Goal: Answer question/provide support: Share knowledge or assist other users

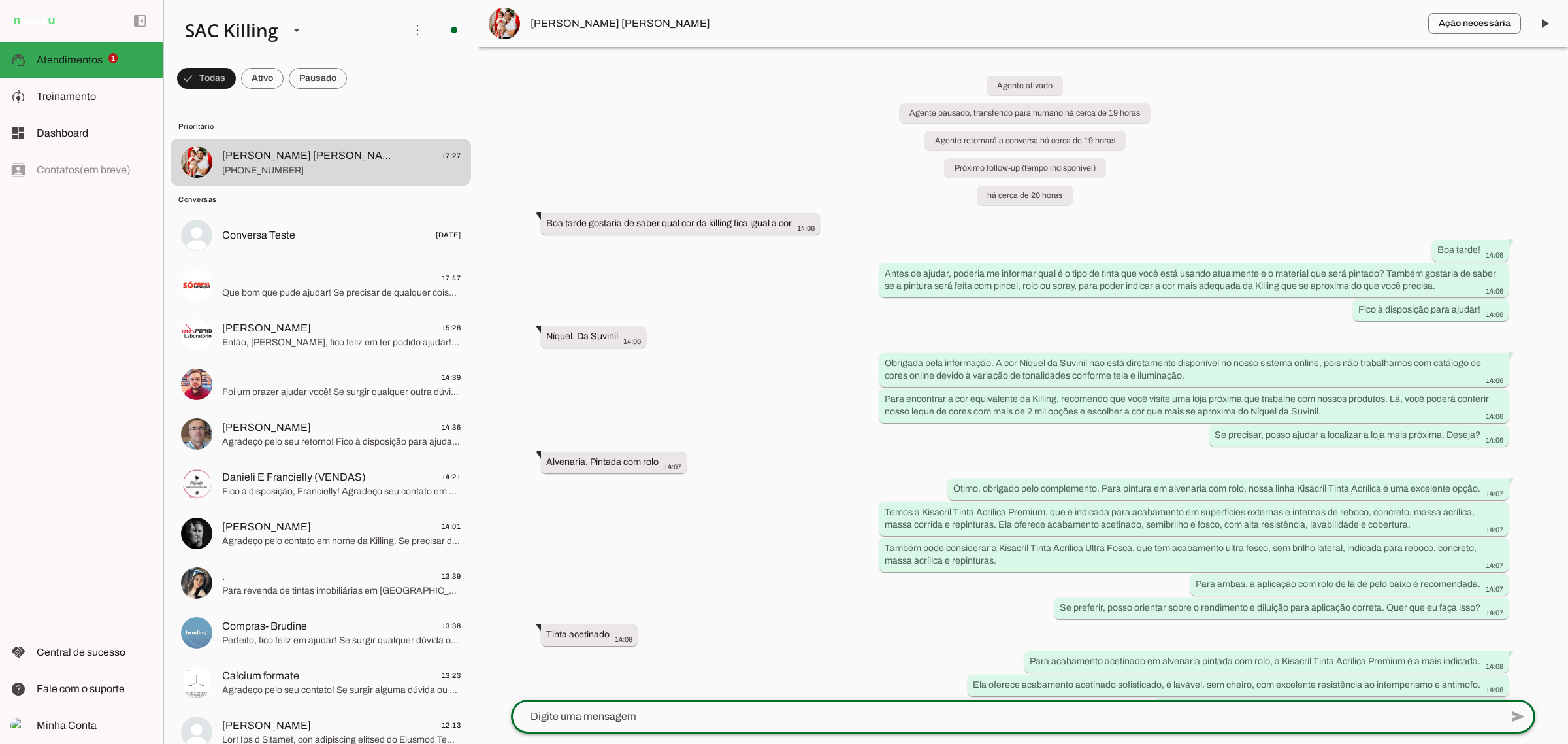
scroll to position [723, 0]
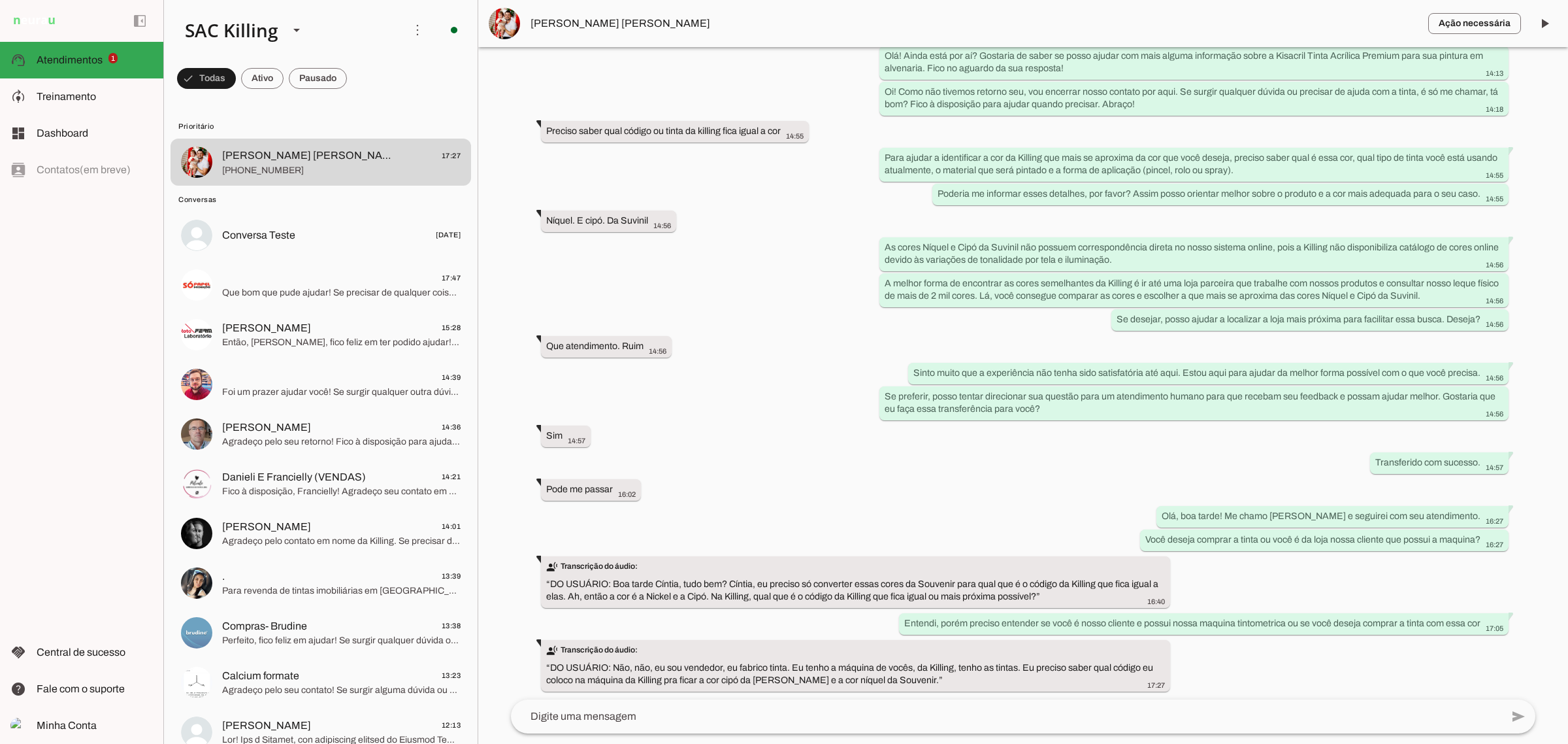
click at [677, 722] on textarea at bounding box center [1007, 716] width 991 height 16
drag, startPoint x: 758, startPoint y: 580, endPoint x: 1070, endPoint y: 589, distance: 312.1
click at [1070, 589] on div "transcribe Transcrição do áudio: “ DO USUÁRIO: Boa tarde Cíntia, tudo bem? Cínt…" at bounding box center [856, 582] width 619 height 46
click at [683, 732] on div "send" at bounding box center [1023, 716] width 1024 height 34
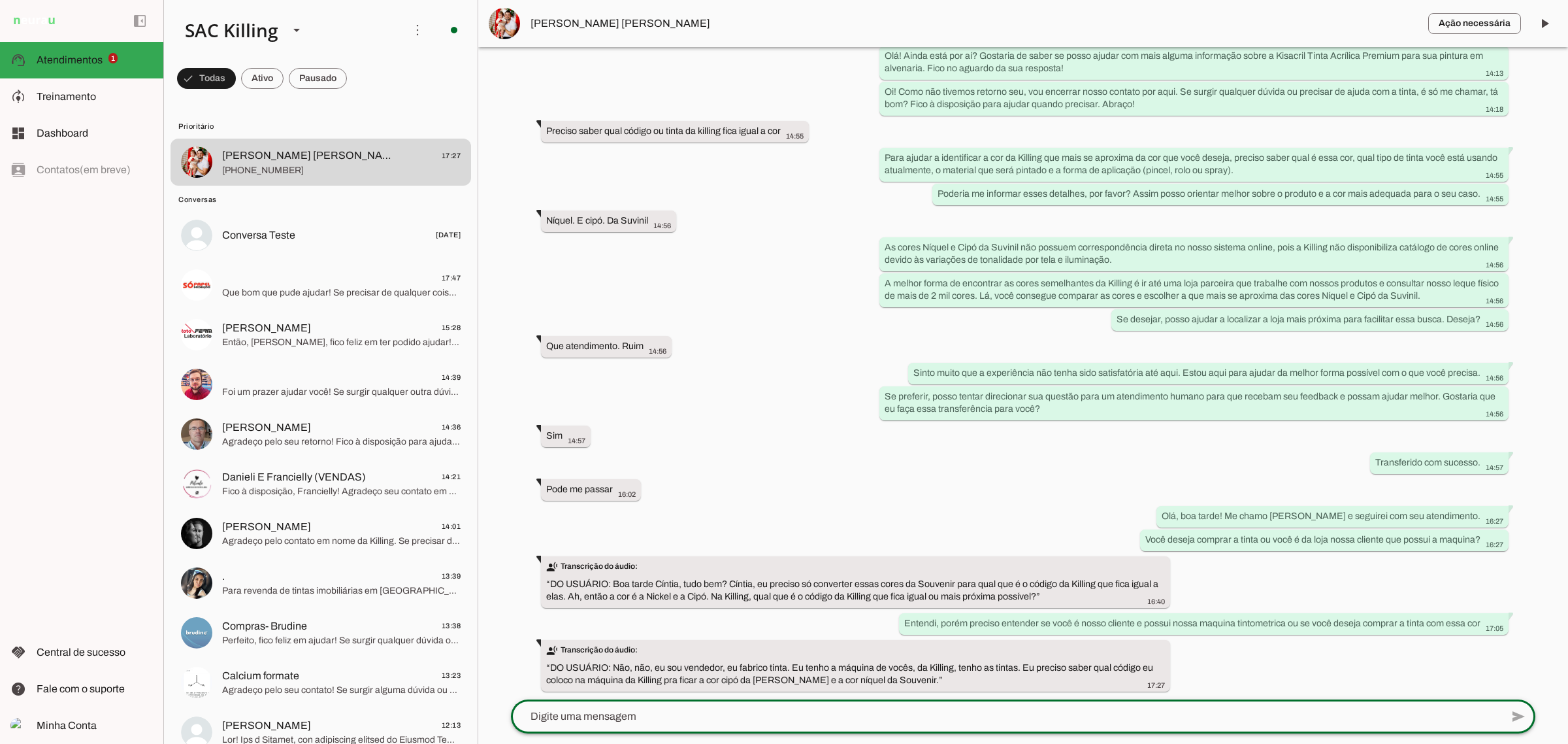
click at [735, 717] on textarea at bounding box center [1007, 716] width 991 height 16
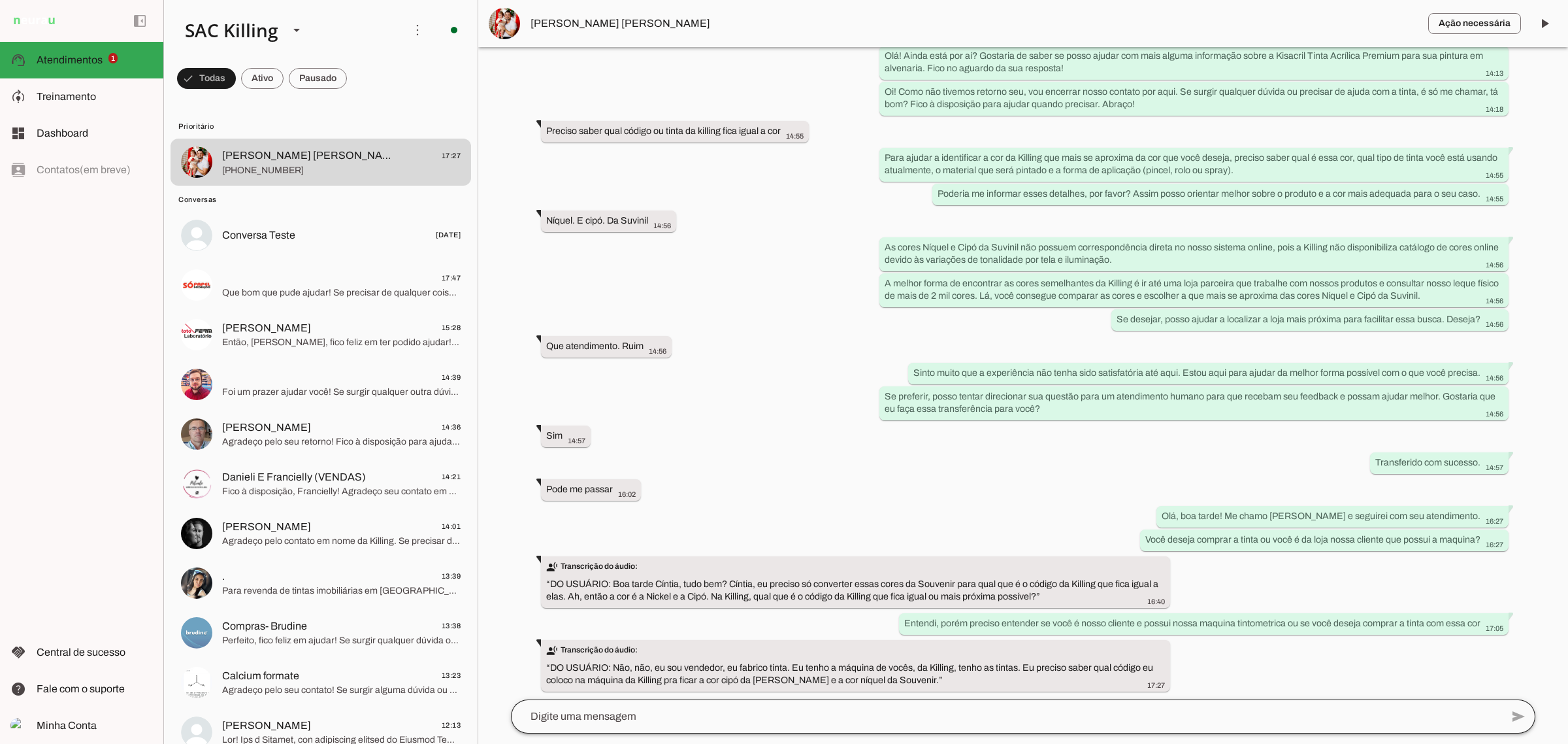
click at [589, 705] on chat-widget "play_arrow O agente está pausado. O bot não irá responder mensagens nesta conve…" at bounding box center [1023, 372] width 1090 height 744
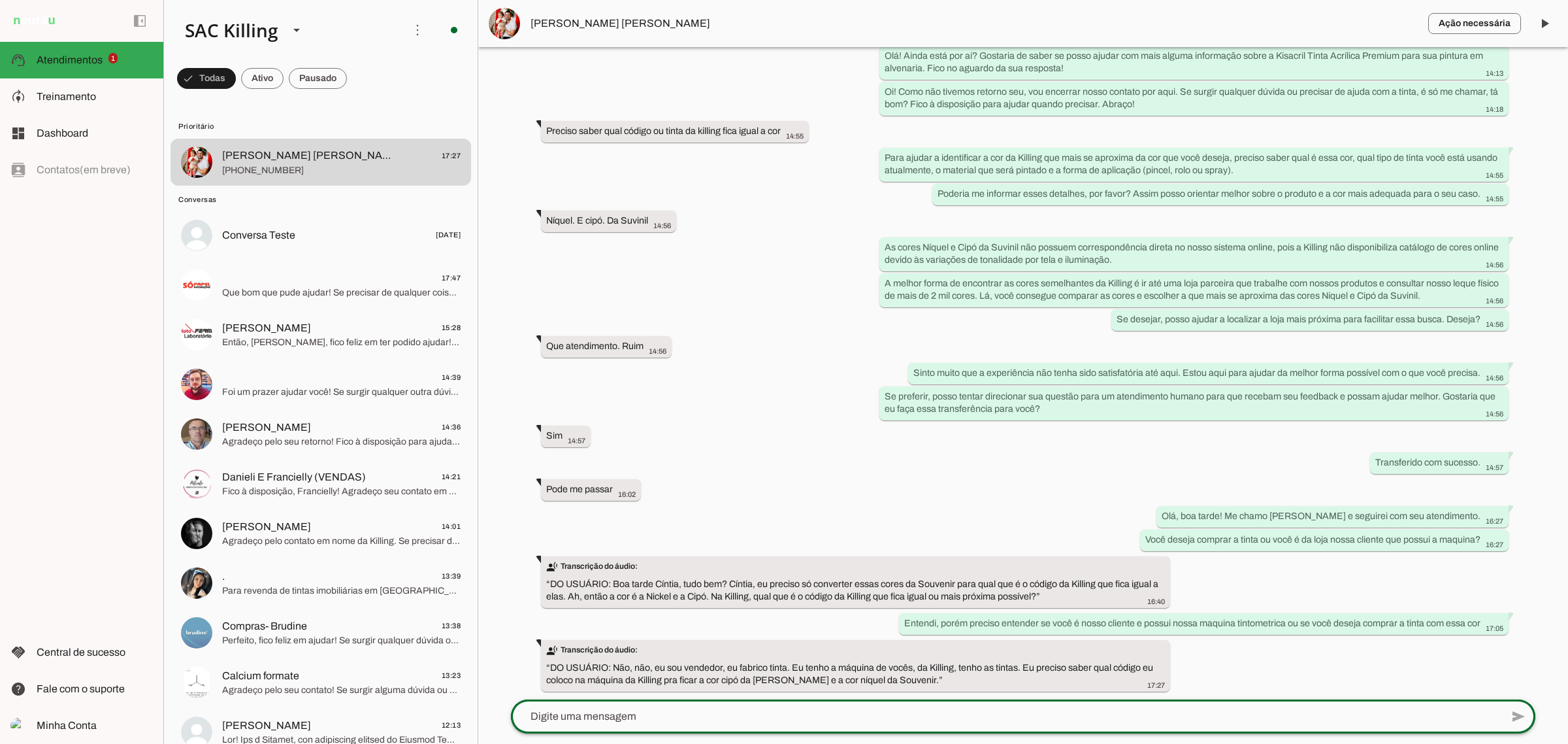
click at [590, 707] on div at bounding box center [1007, 716] width 991 height 34
click at [599, 722] on textarea at bounding box center [1007, 716] width 991 height 16
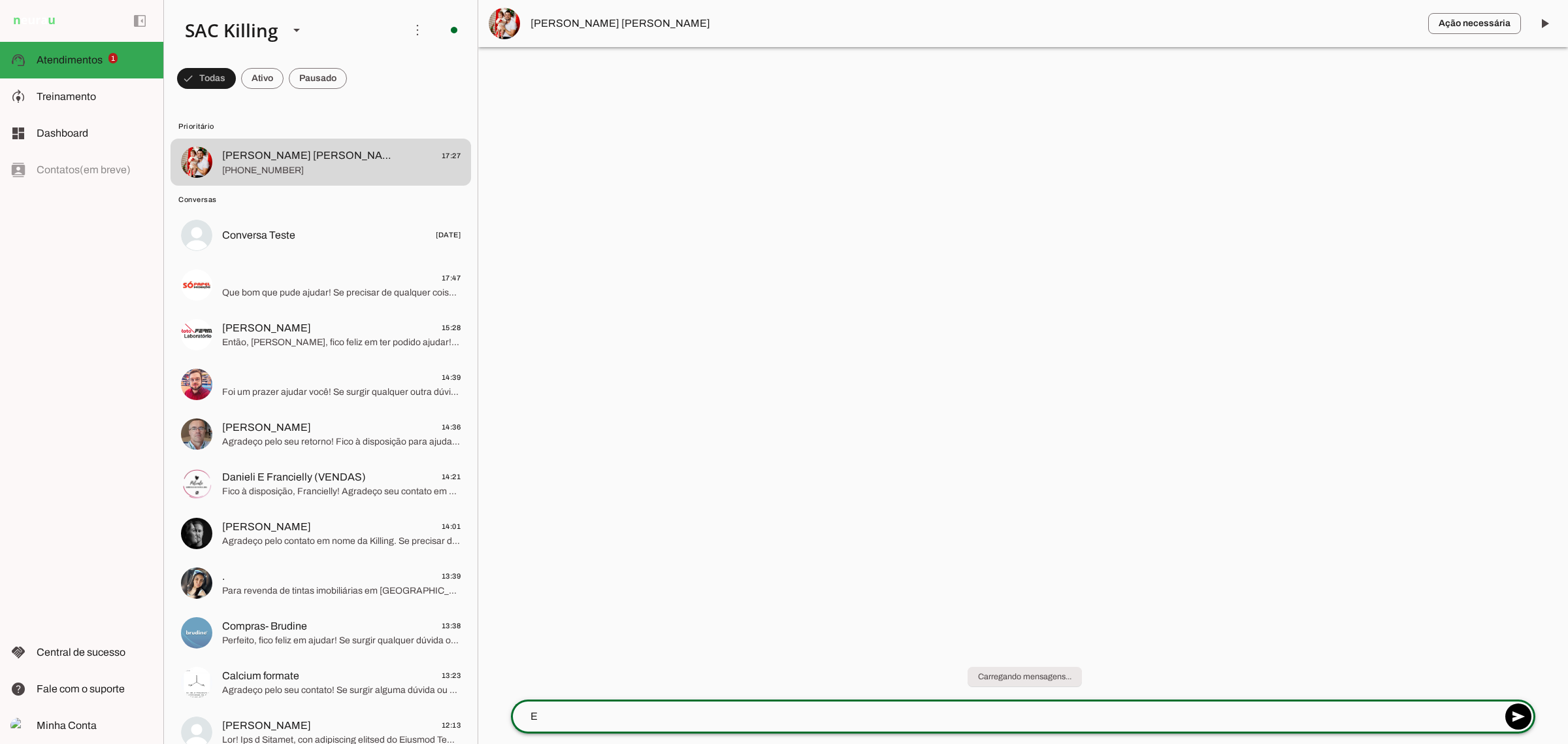
scroll to position [0, 0]
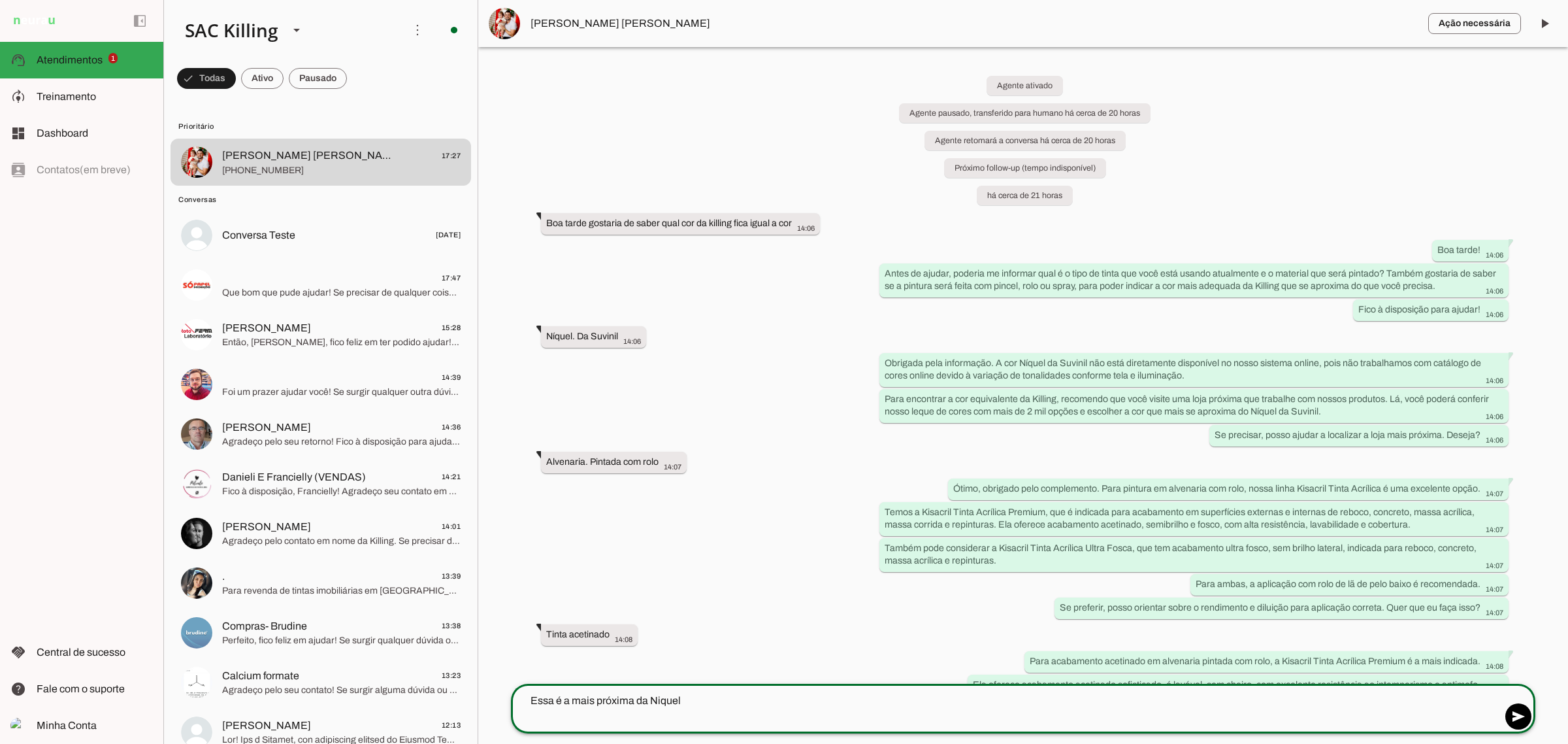
type textarea "Essa é a mais próxima da Niquel"
type md-outlined-text-field "Essa é a mais próxima da Niquel"
drag, startPoint x: 651, startPoint y: 724, endPoint x: 679, endPoint y: 716, distance: 29.1
click at [654, 723] on textarea "Essa é a mais próxima da Niquel" at bounding box center [1007, 709] width 991 height 32
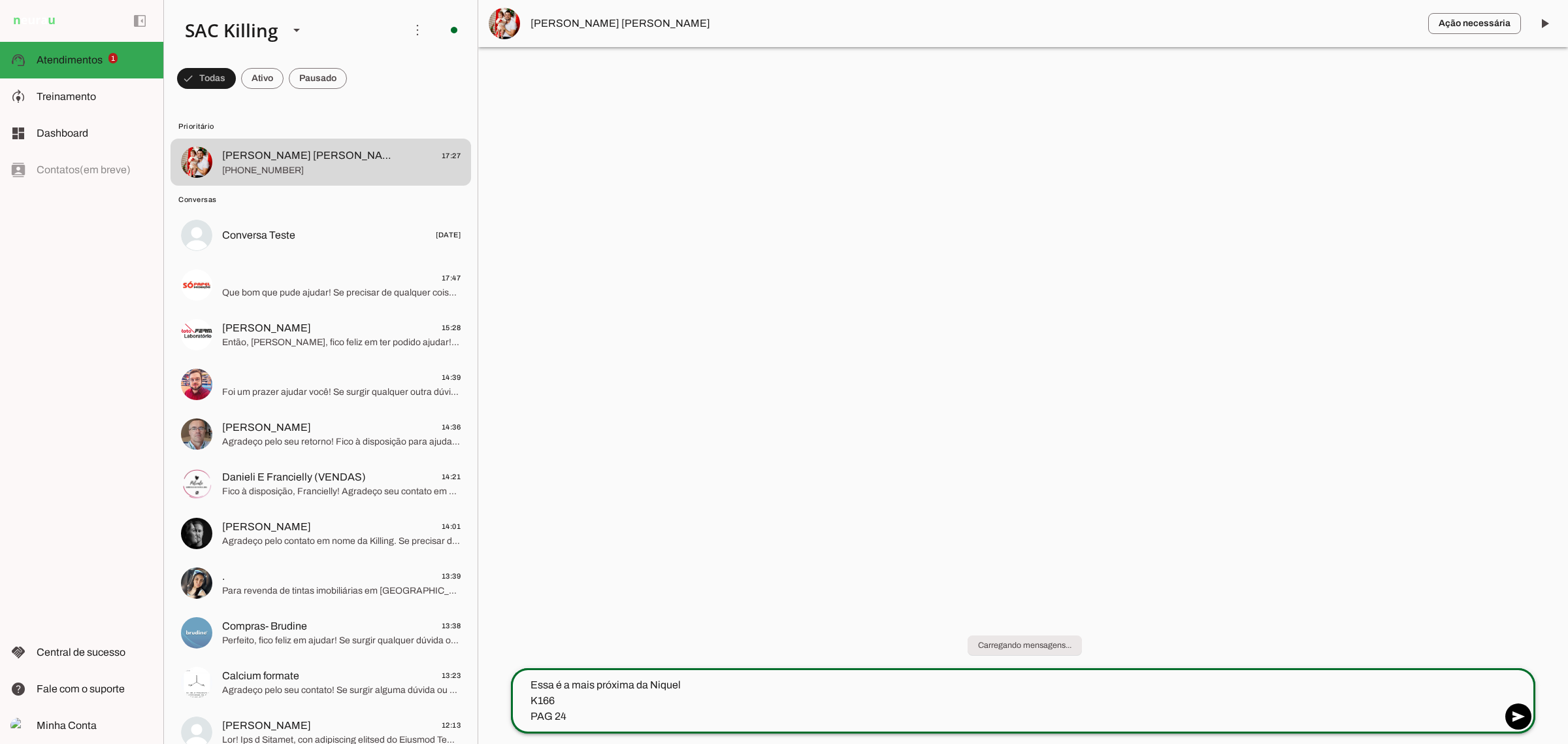
type textarea "Essa é a mais próxima da Niquel K166 PAG 248"
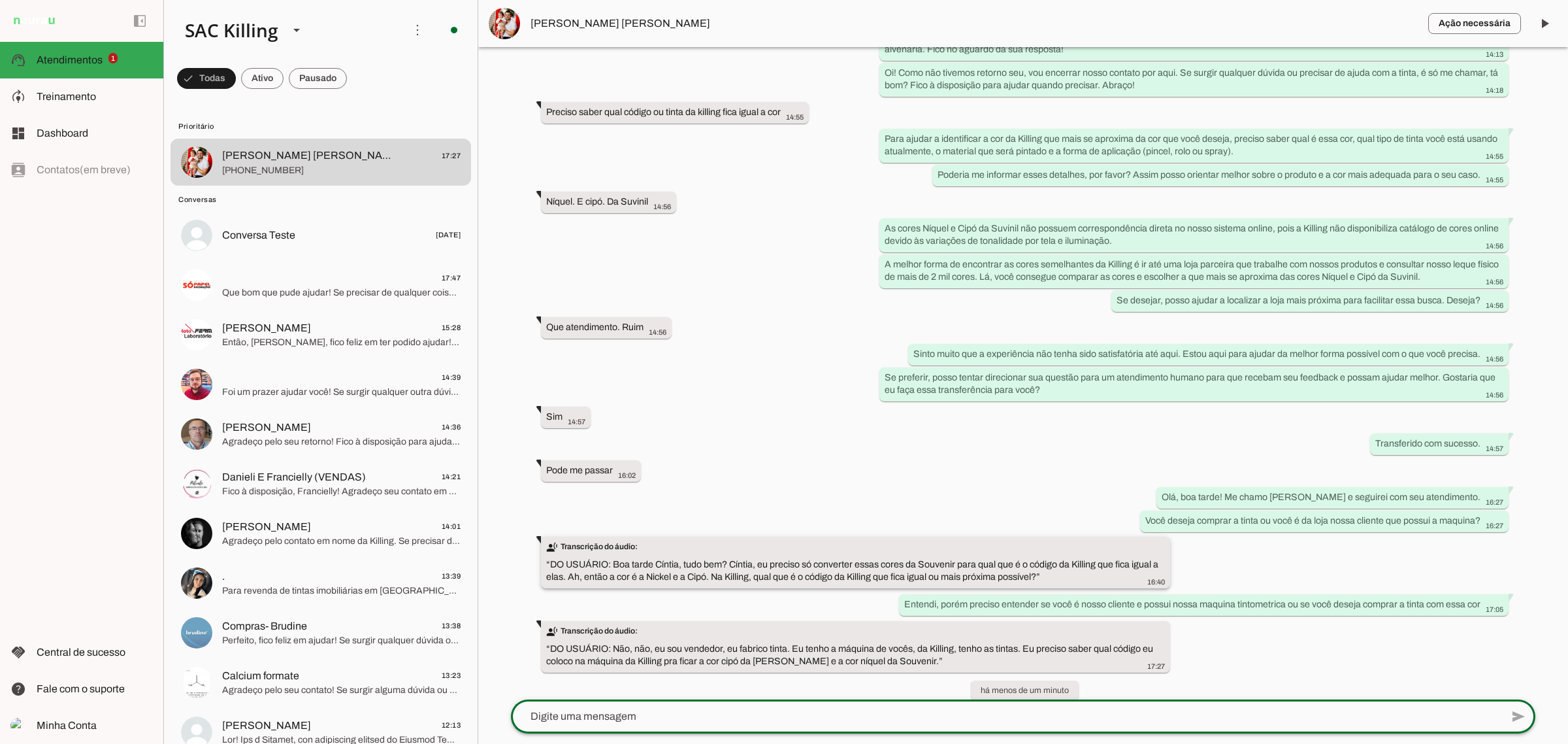
scroll to position [779, 0]
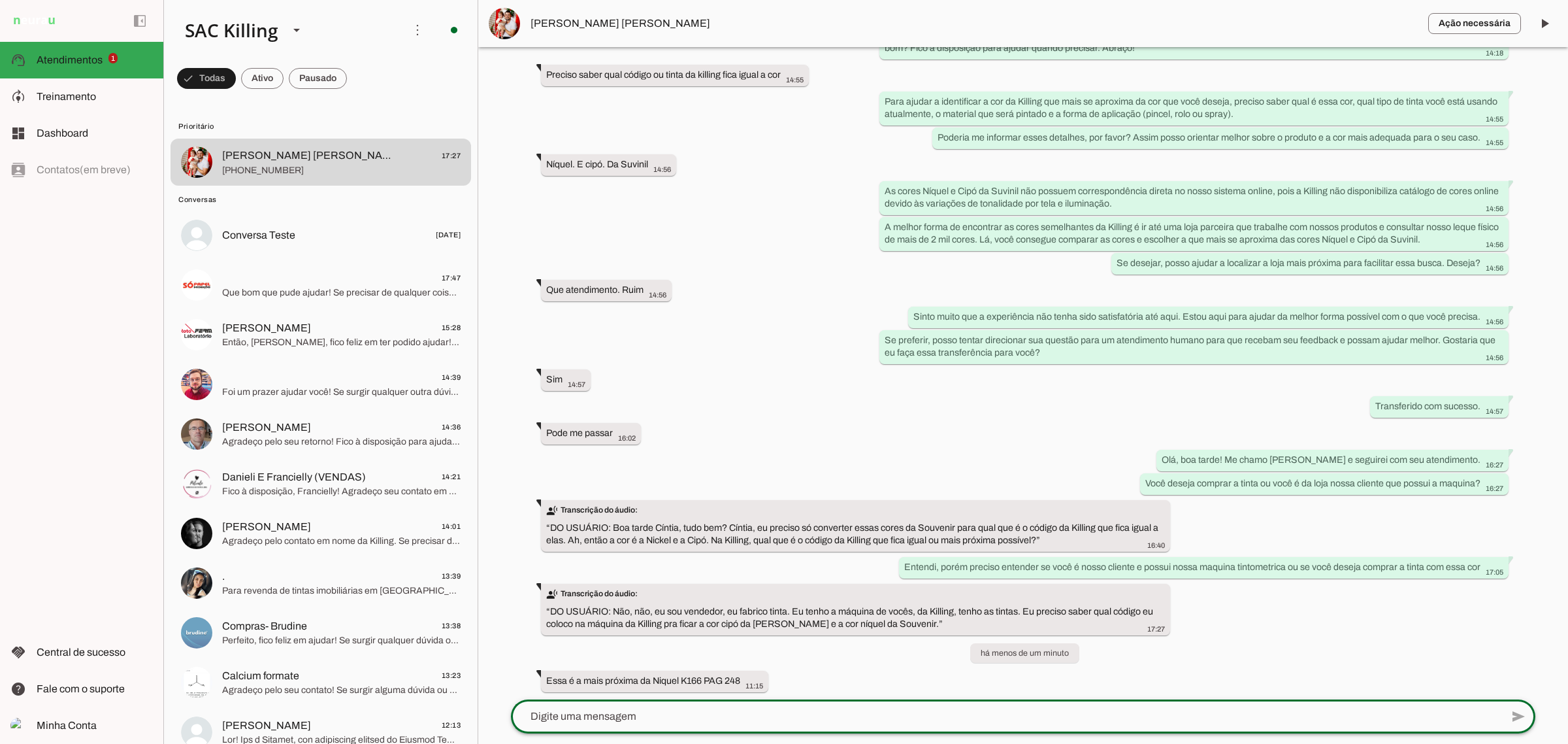
click at [768, 713] on textarea at bounding box center [1007, 716] width 991 height 16
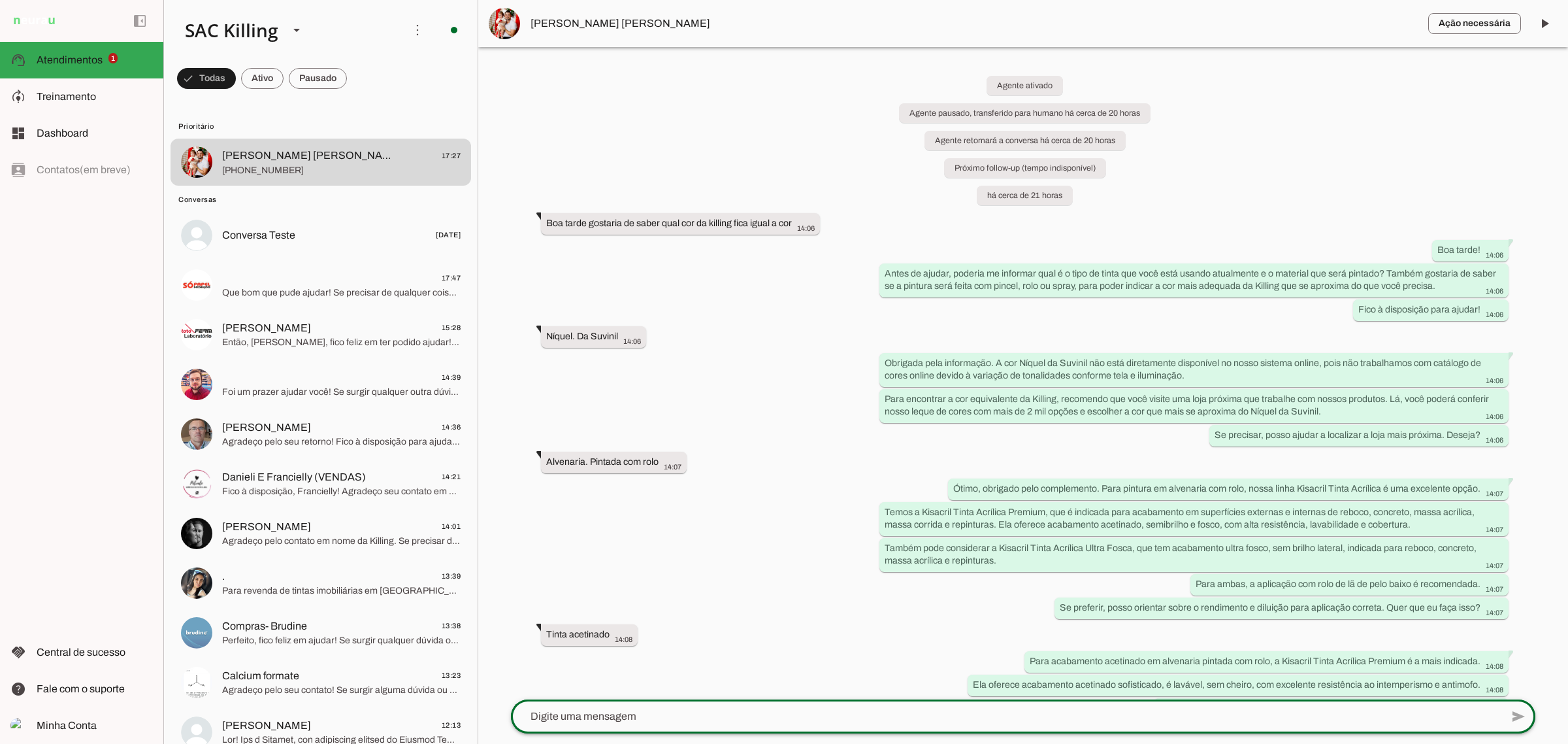
click at [575, 733] on div "send" at bounding box center [1023, 716] width 1024 height 34
click at [572, 714] on textarea at bounding box center [1007, 716] width 991 height 16
paste textarea "Mais próxima da [GEOGRAPHIC_DATA]:"
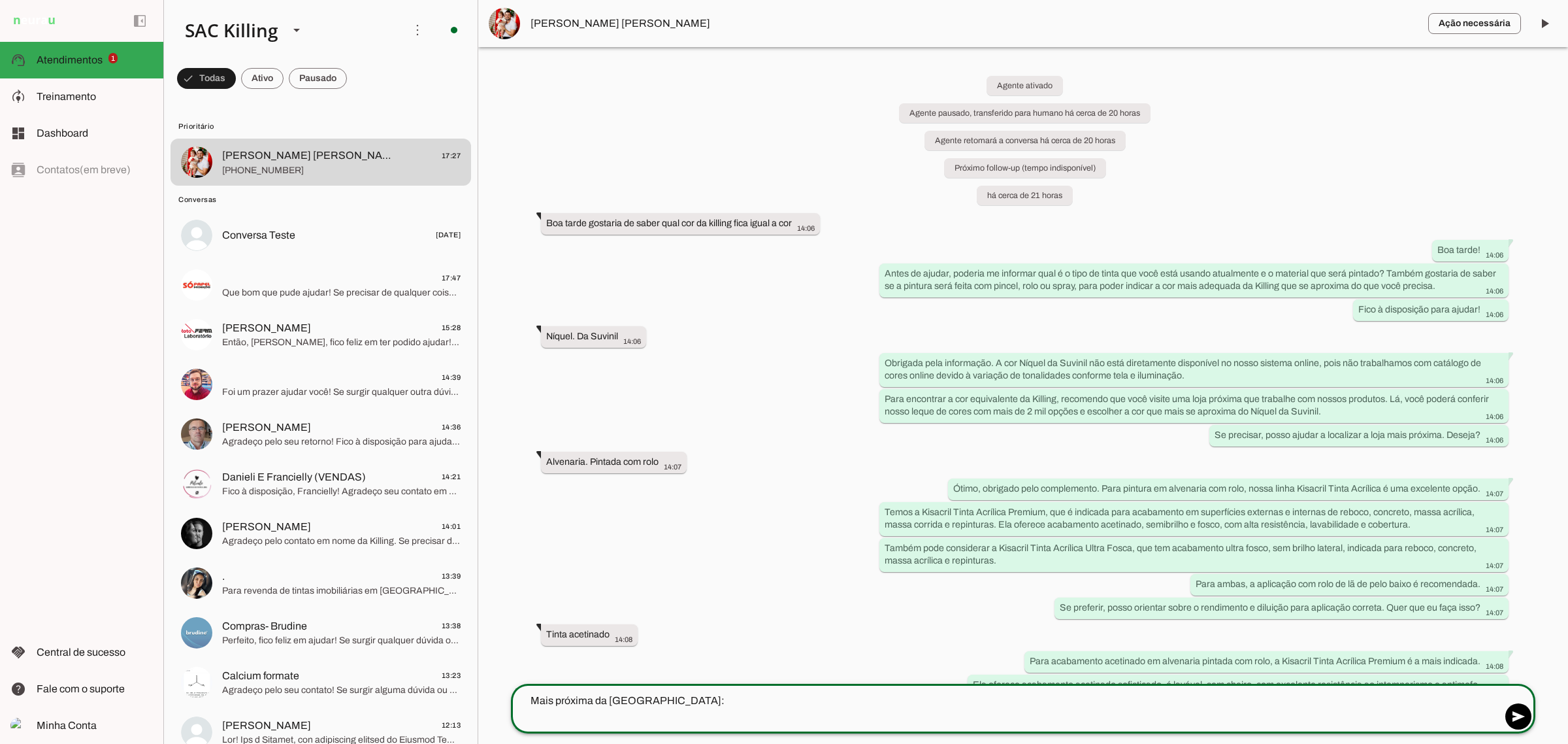
type textarea "Mais próxima da [GEOGRAPHIC_DATA]:"
type md-outlined-text-field "Mais próxima da [GEOGRAPHIC_DATA]:"
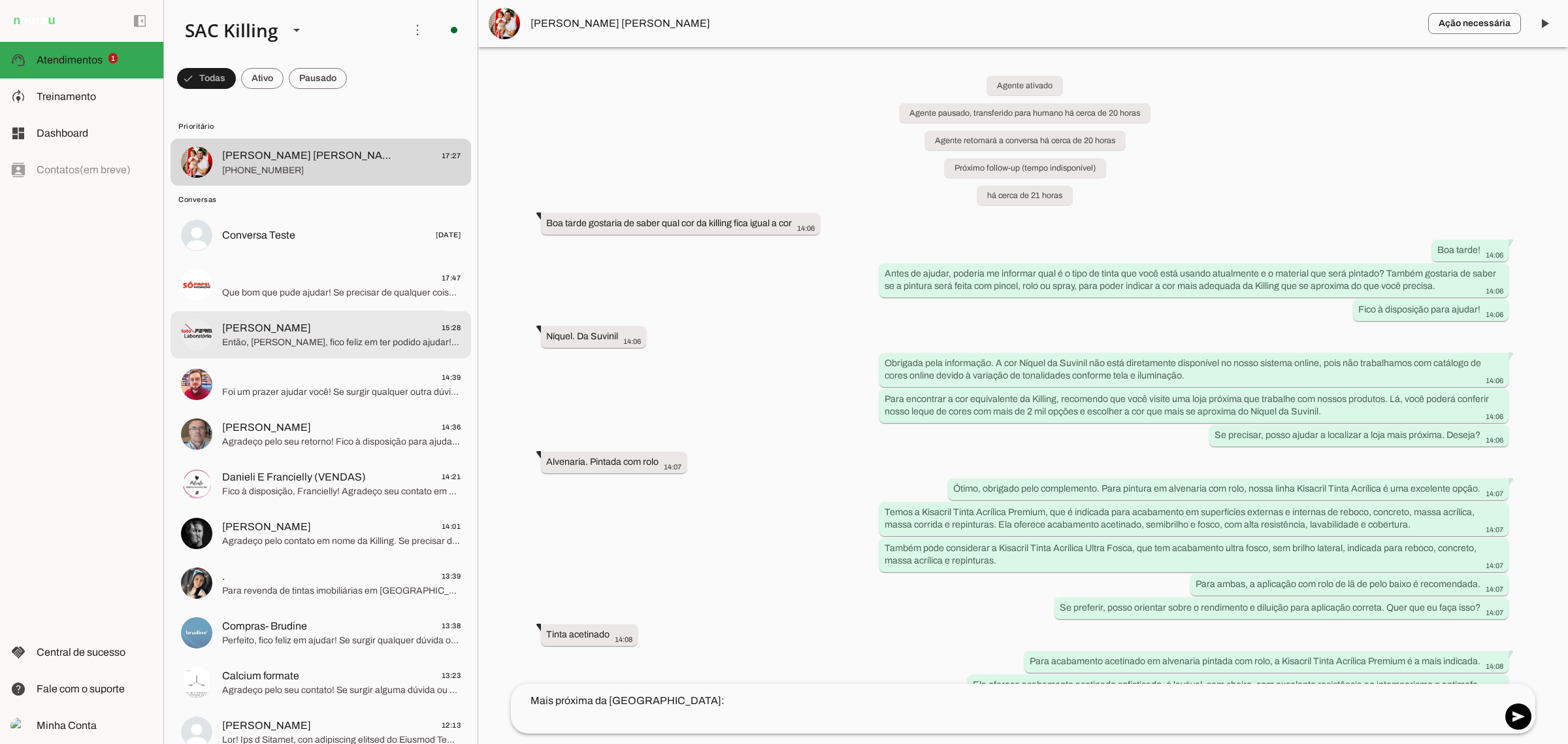
click at [285, 325] on span "[PERSON_NAME]" at bounding box center [267, 328] width 89 height 16
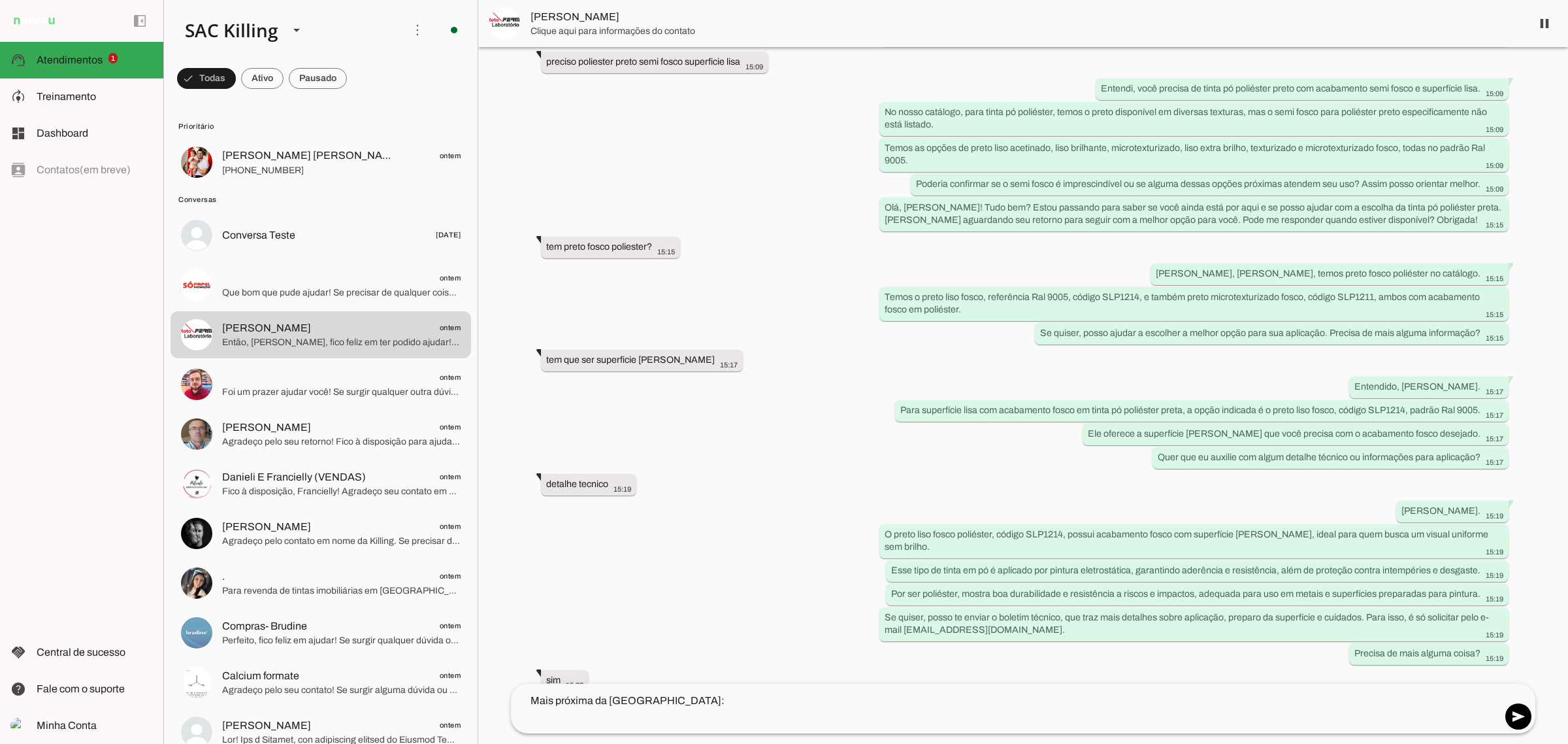
scroll to position [1280, 0]
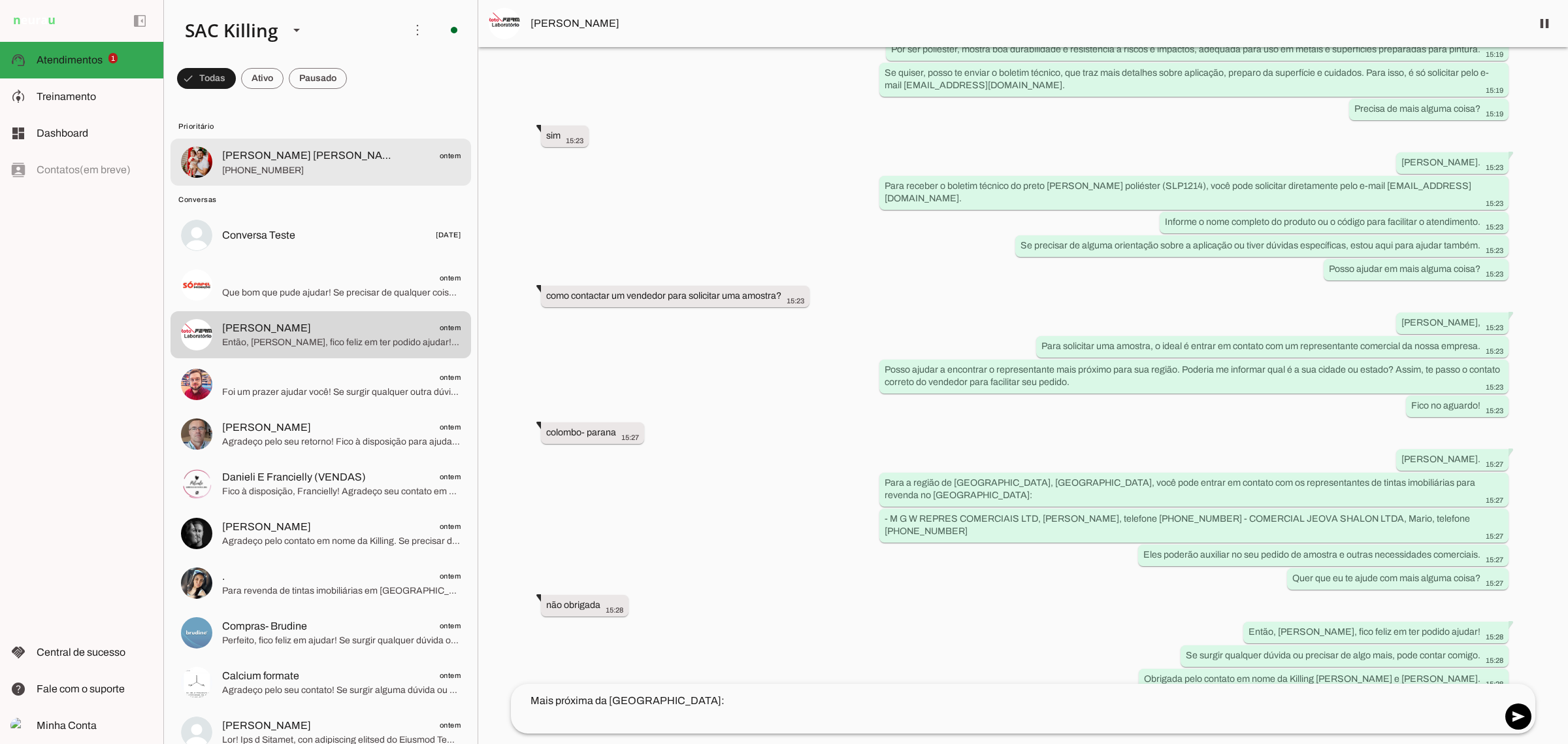
click at [253, 174] on span "[PHONE_NUMBER]" at bounding box center [342, 170] width 238 height 13
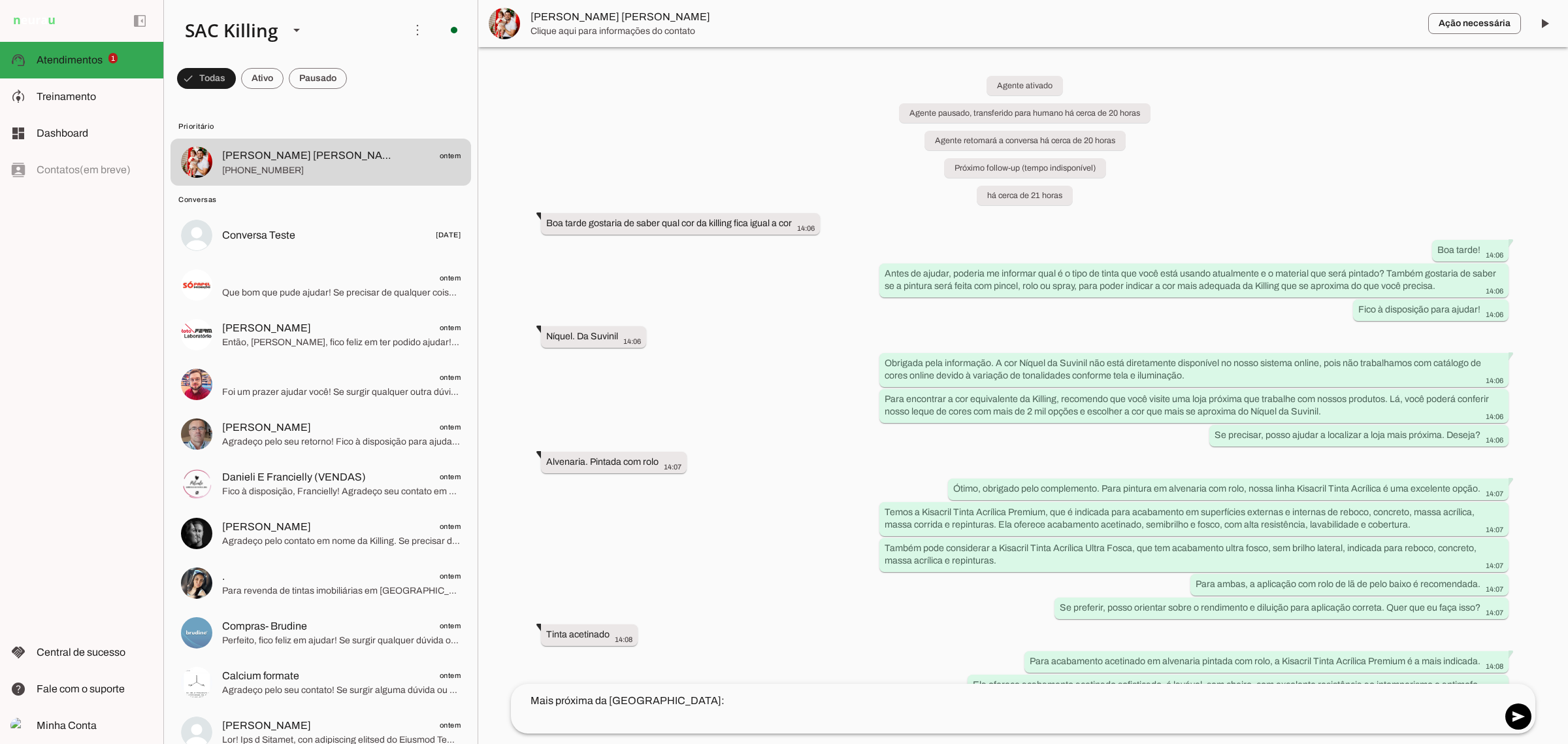
scroll to position [795, 0]
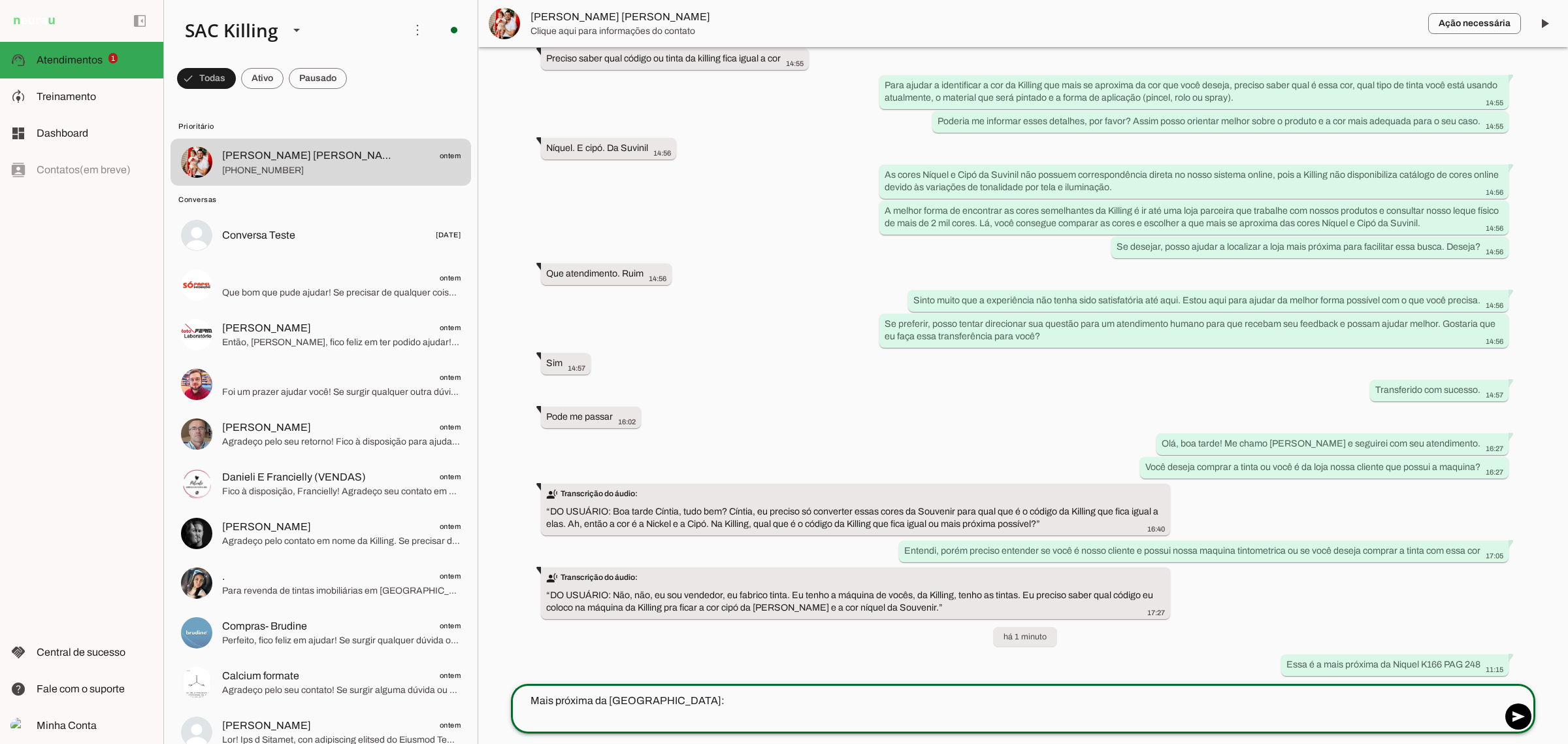
drag, startPoint x: 675, startPoint y: 695, endPoint x: 515, endPoint y: 695, distance: 160.0
click at [508, 700] on div "add send send 🎤 Recording... description Document photo_library Photos & videos…" at bounding box center [1023, 713] width 1046 height 60
click at [740, 722] on textarea at bounding box center [1007, 709] width 991 height 32
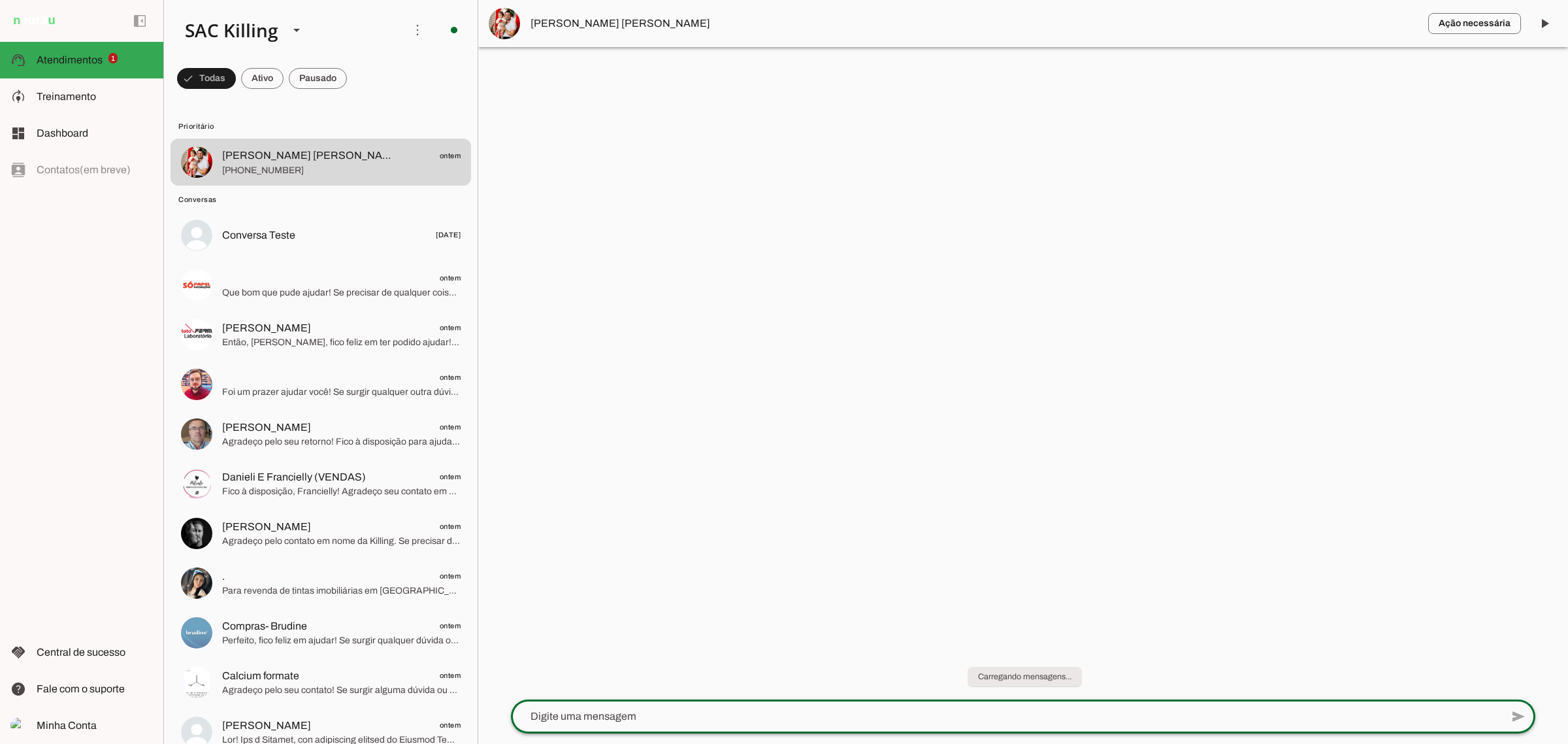
scroll to position [0, 0]
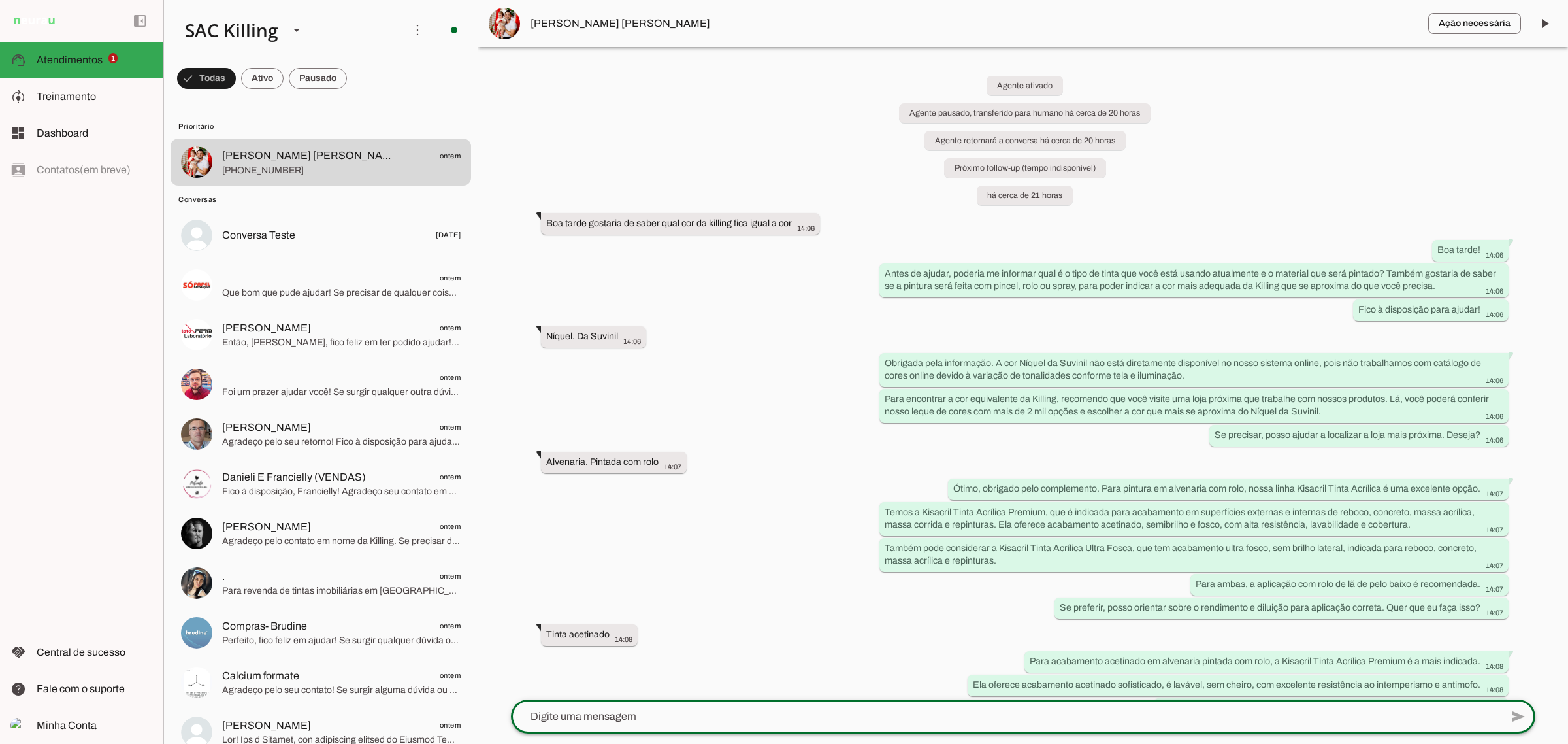
click at [551, 712] on textarea at bounding box center [1007, 716] width 991 height 16
type textarea "Da cipo é o mesmo codigo também"
type textarea "Mas dependendp"
type md-outlined-text-field "Mas dependendp"
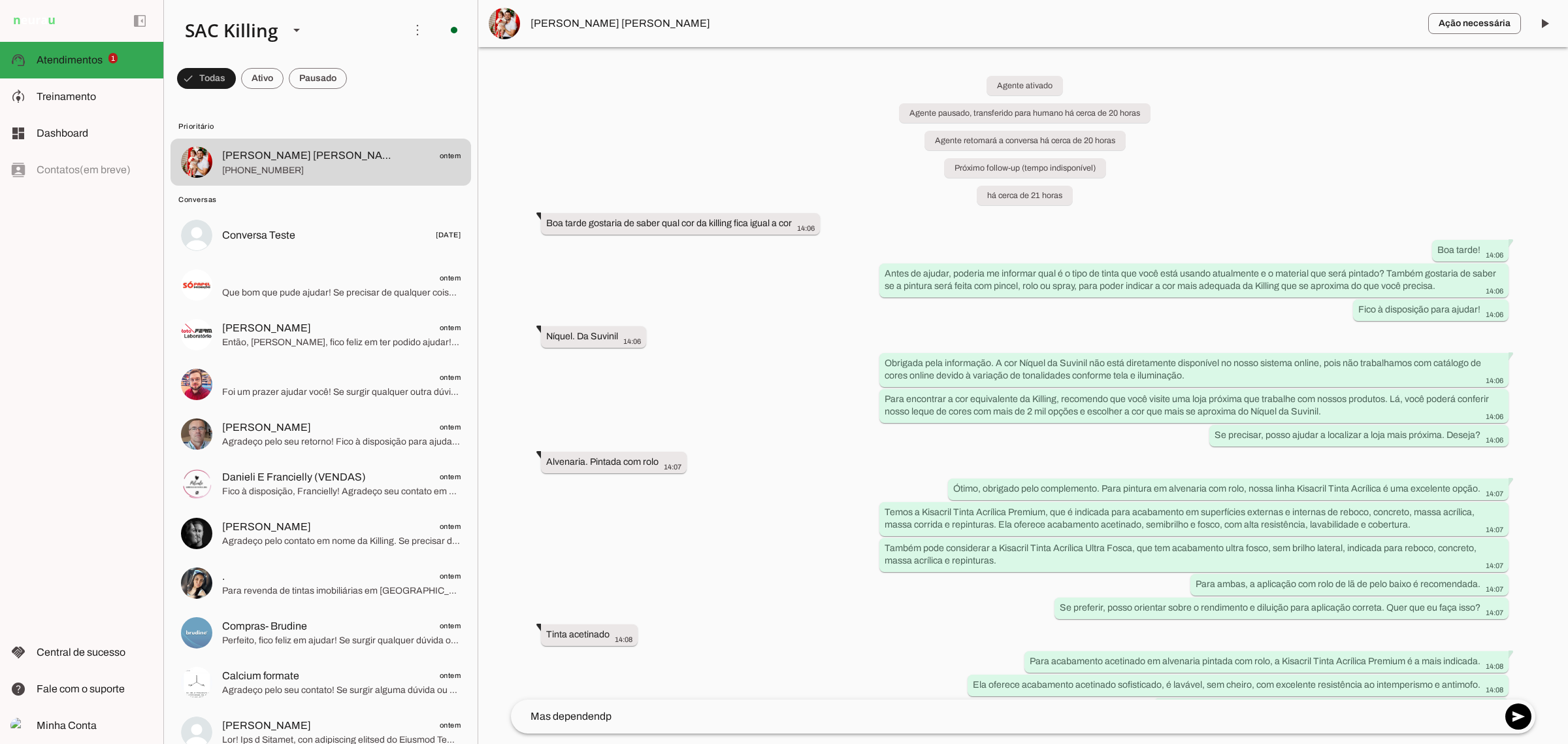
drag, startPoint x: 599, startPoint y: 718, endPoint x: 639, endPoint y: 722, distance: 40.2
click at [619, 722] on textarea "Mas dependendp" at bounding box center [1007, 716] width 991 height 16
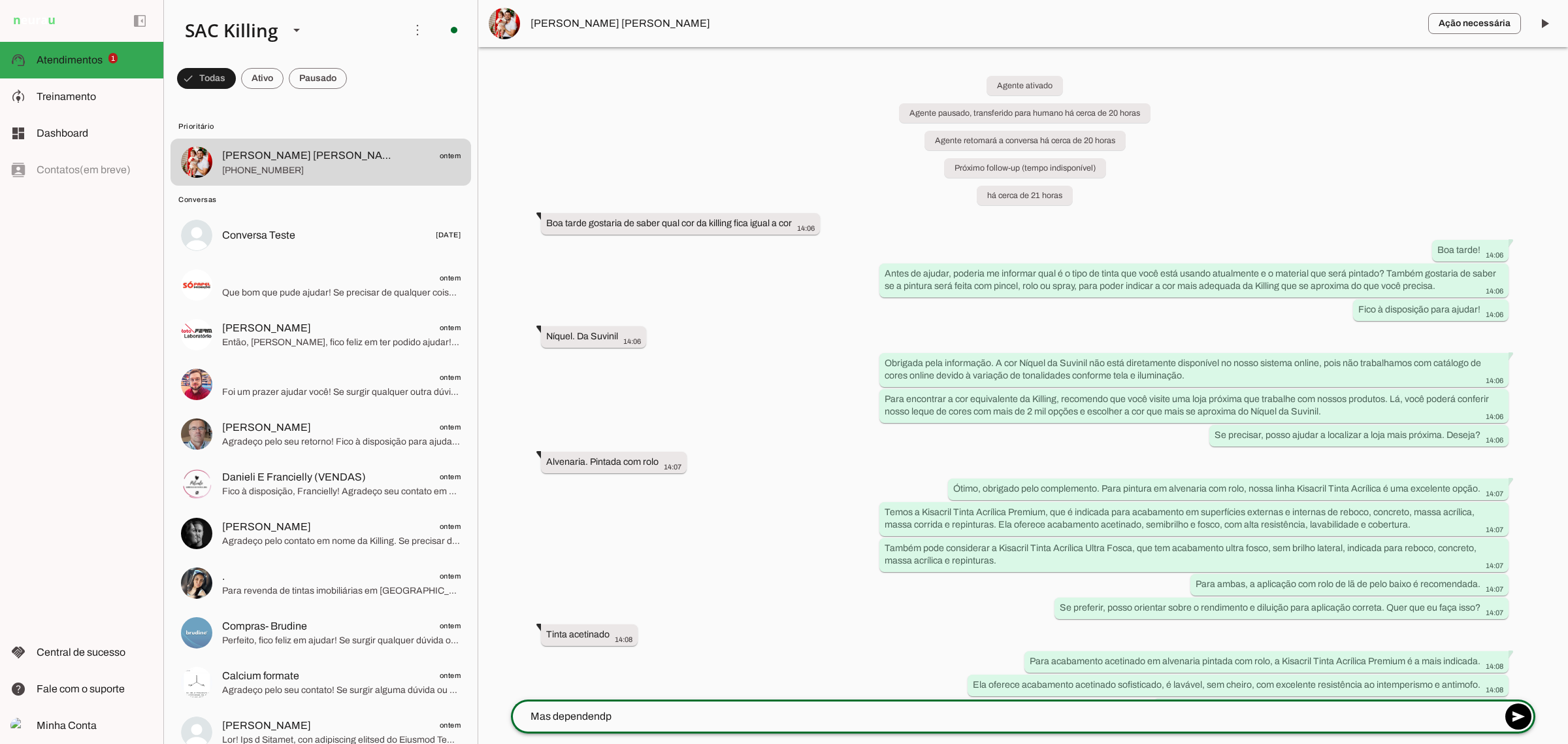
click at [639, 722] on textarea "Mas dependendp" at bounding box center [1007, 716] width 991 height 16
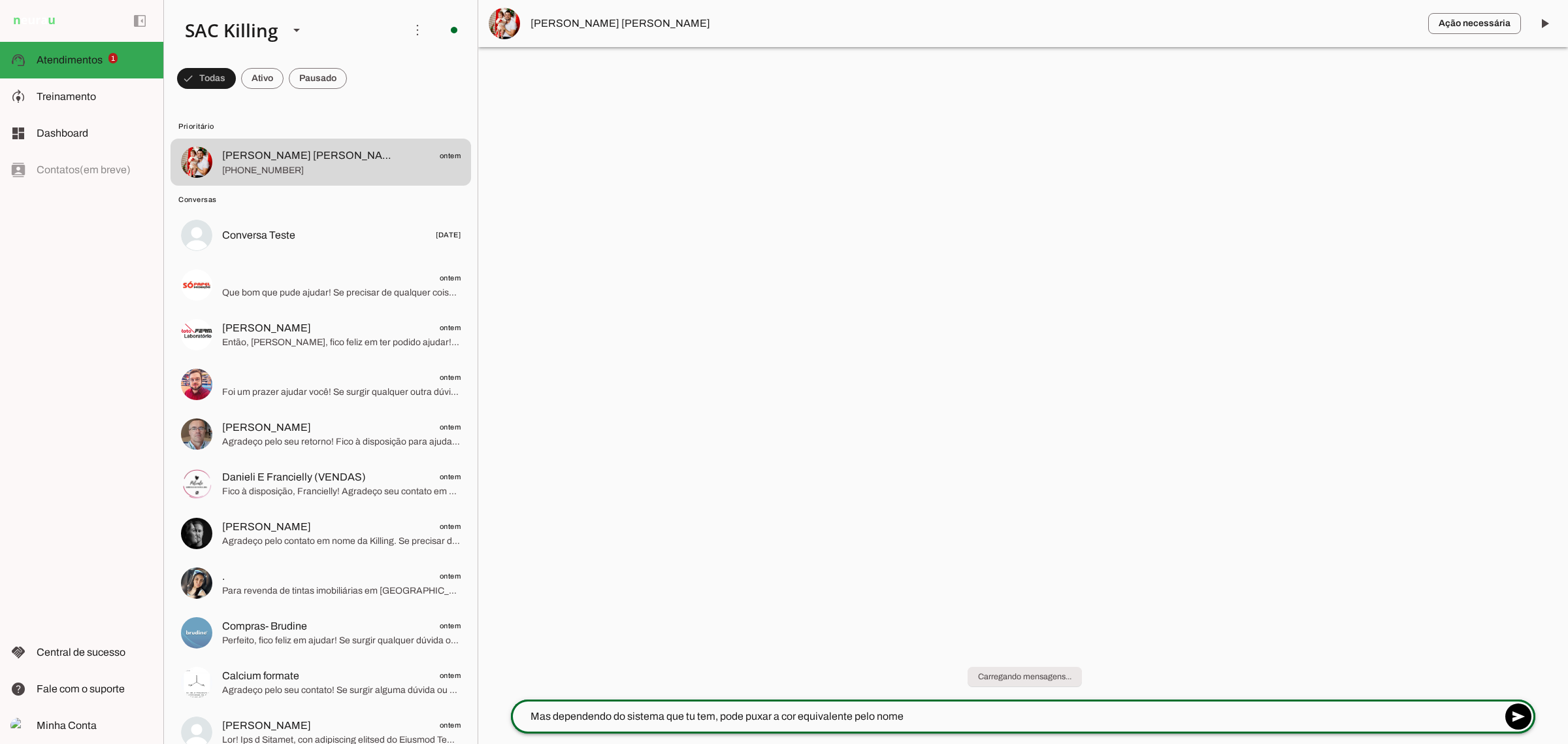
type textarea "Mas dependendo do sistema que tu tem, pode puxar a cor equivalente pelo nome"
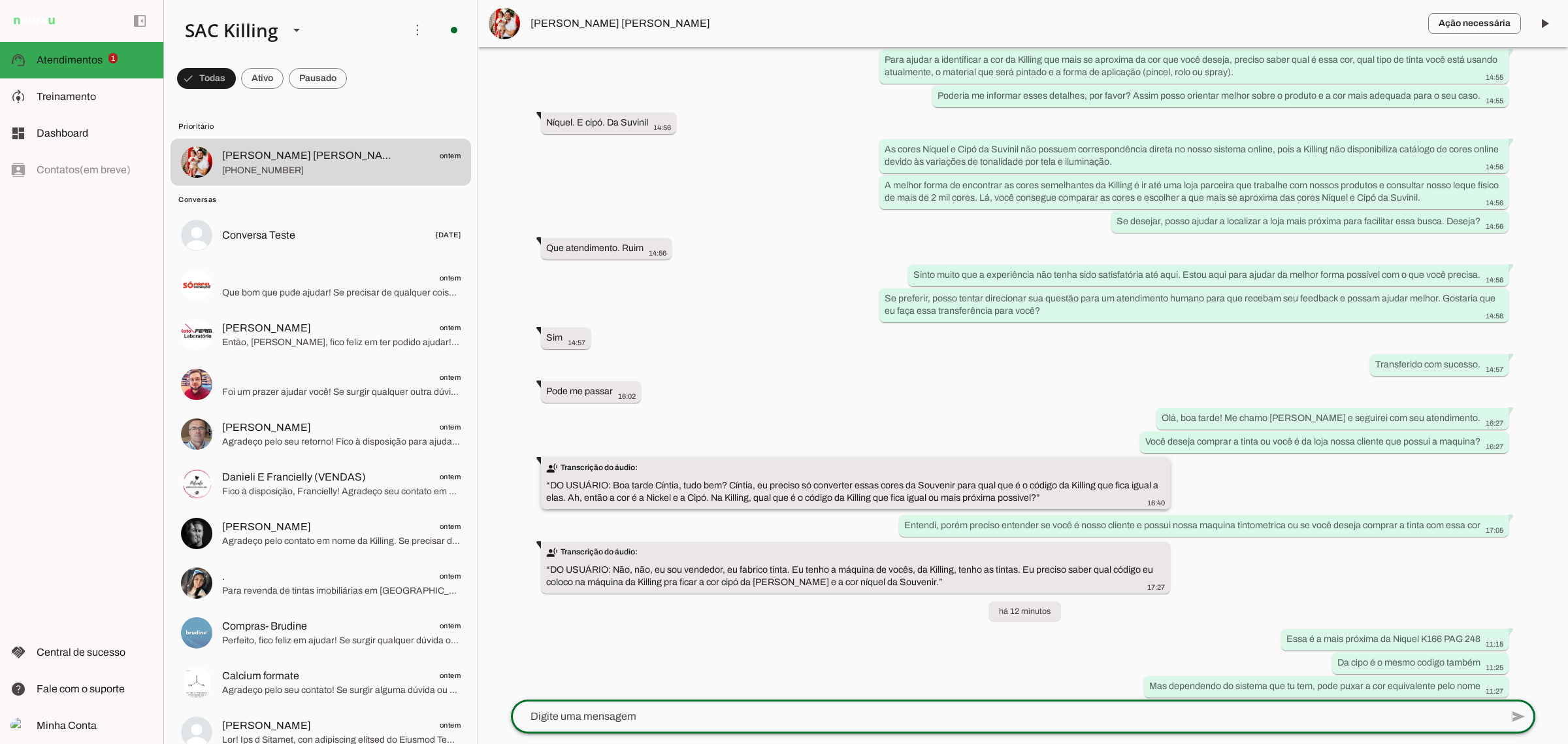
scroll to position [827, 0]
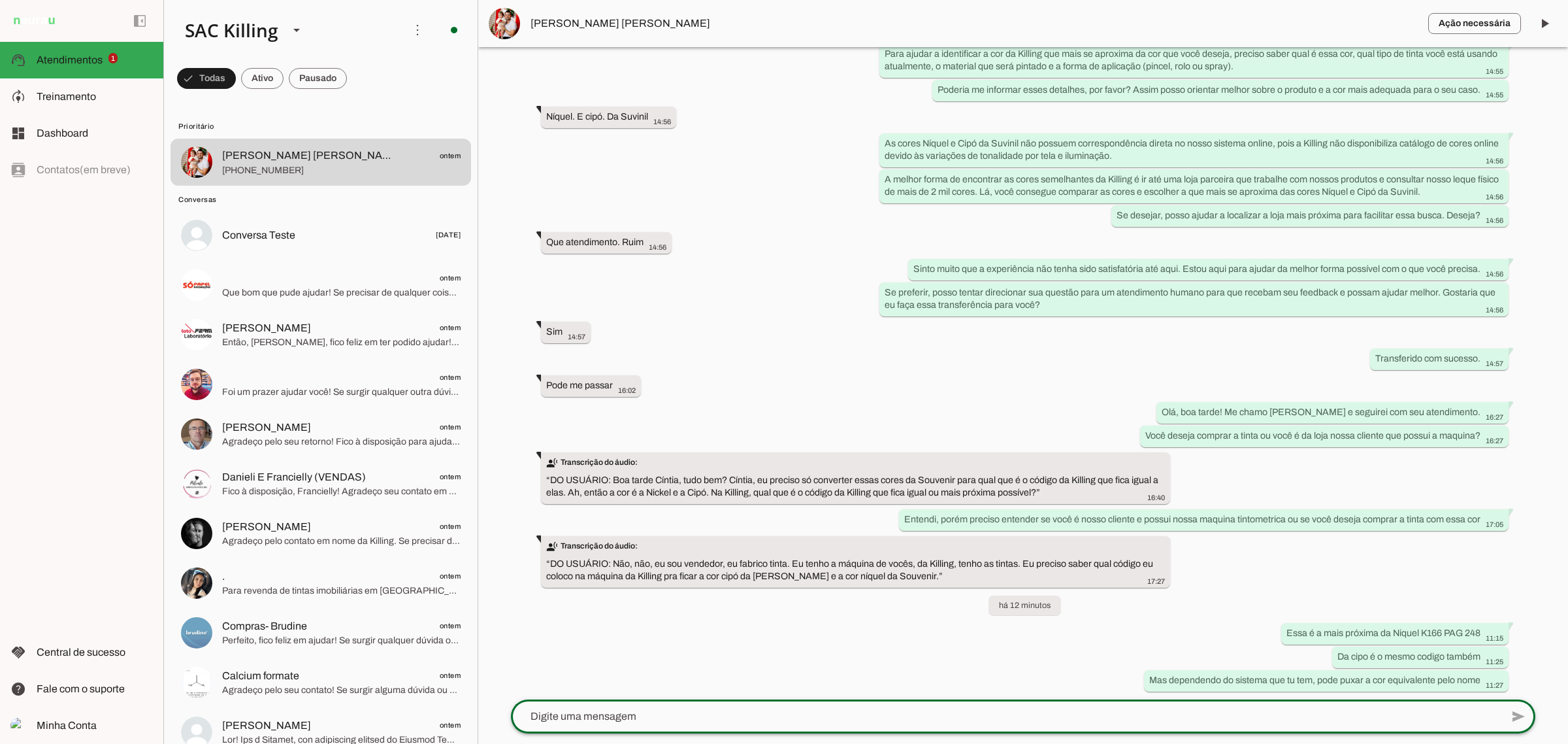
drag, startPoint x: 647, startPoint y: 711, endPoint x: 625, endPoint y: 711, distance: 22.0
click at [635, 703] on div at bounding box center [1007, 716] width 991 height 34
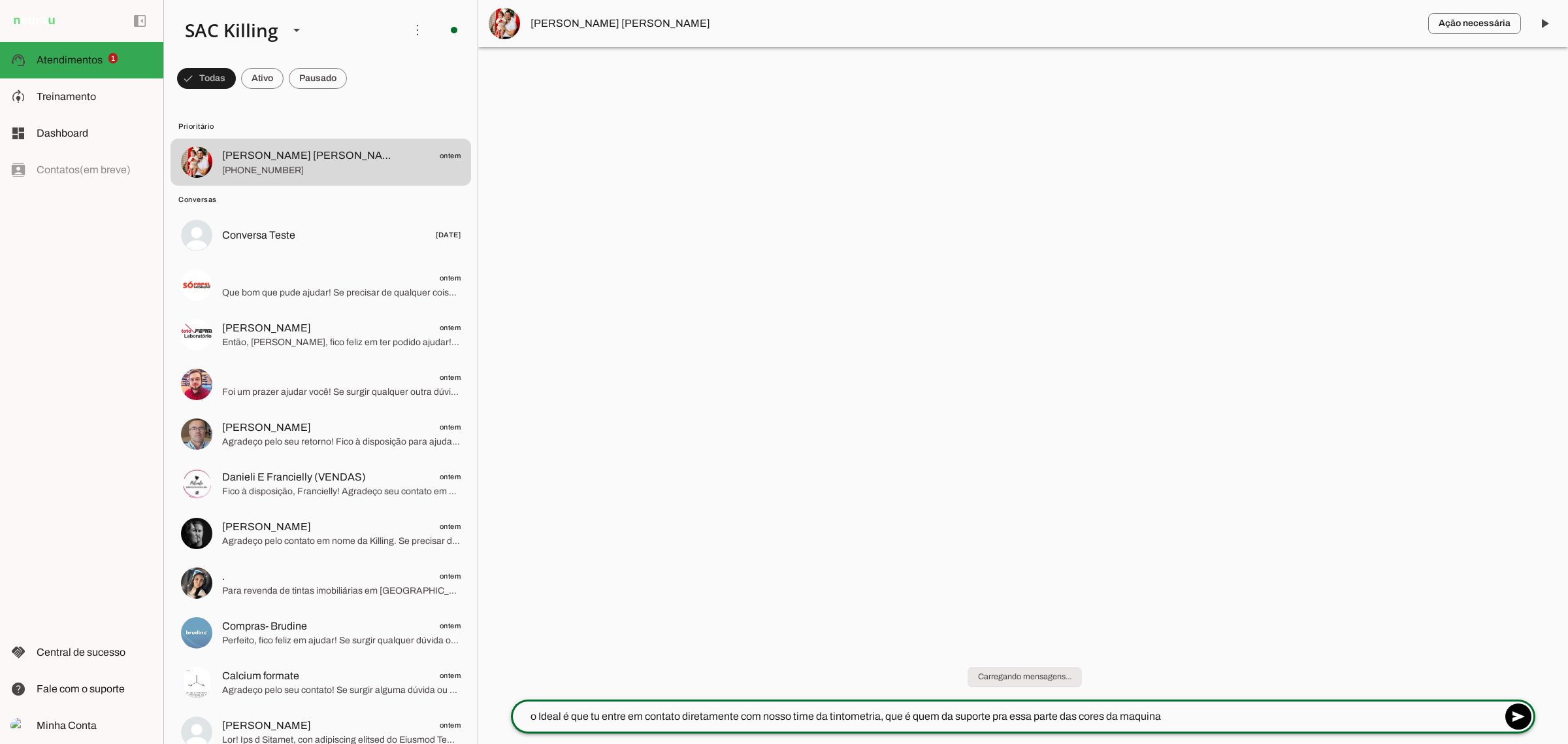
type textarea "o Ideal é que tu entre em contato diretamente com nosso time da tintometria, qu…"
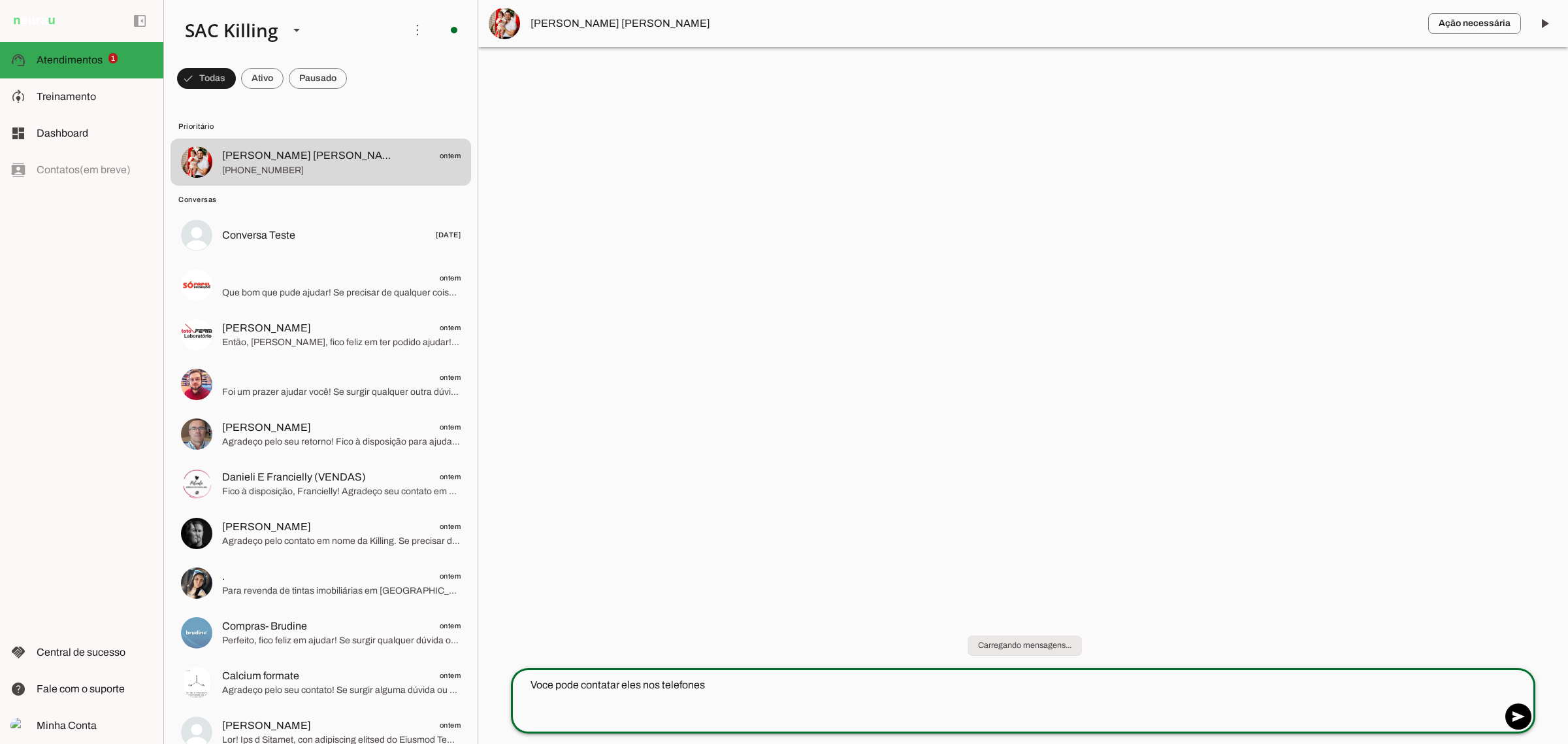
type textarea "Voce pode contatar eles nos telefones"
type md-outlined-text-field "Voce pode contatar eles nos telefones"
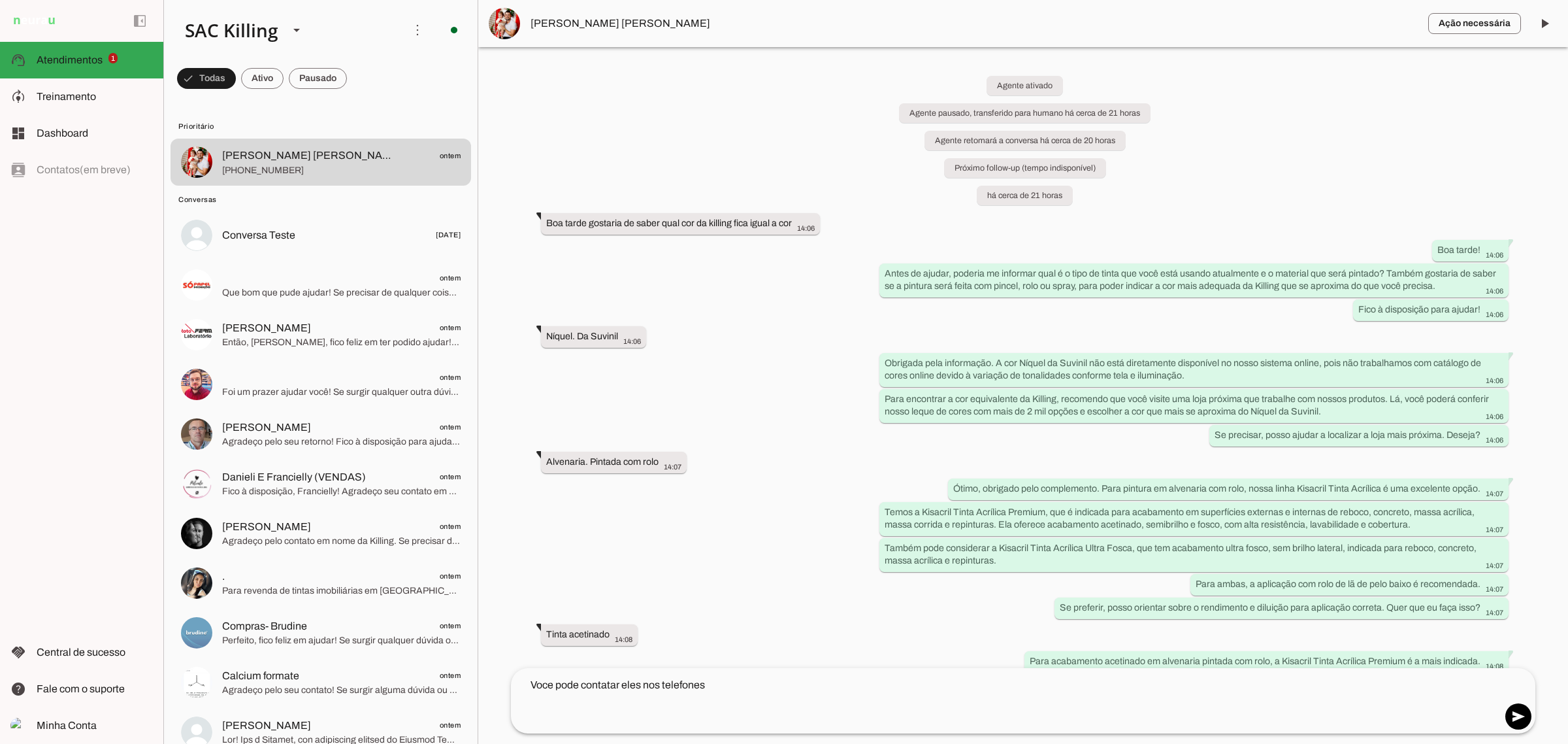
click at [660, 688] on textarea "Voce pode contatar eles nos telefones" at bounding box center [1007, 701] width 991 height 47
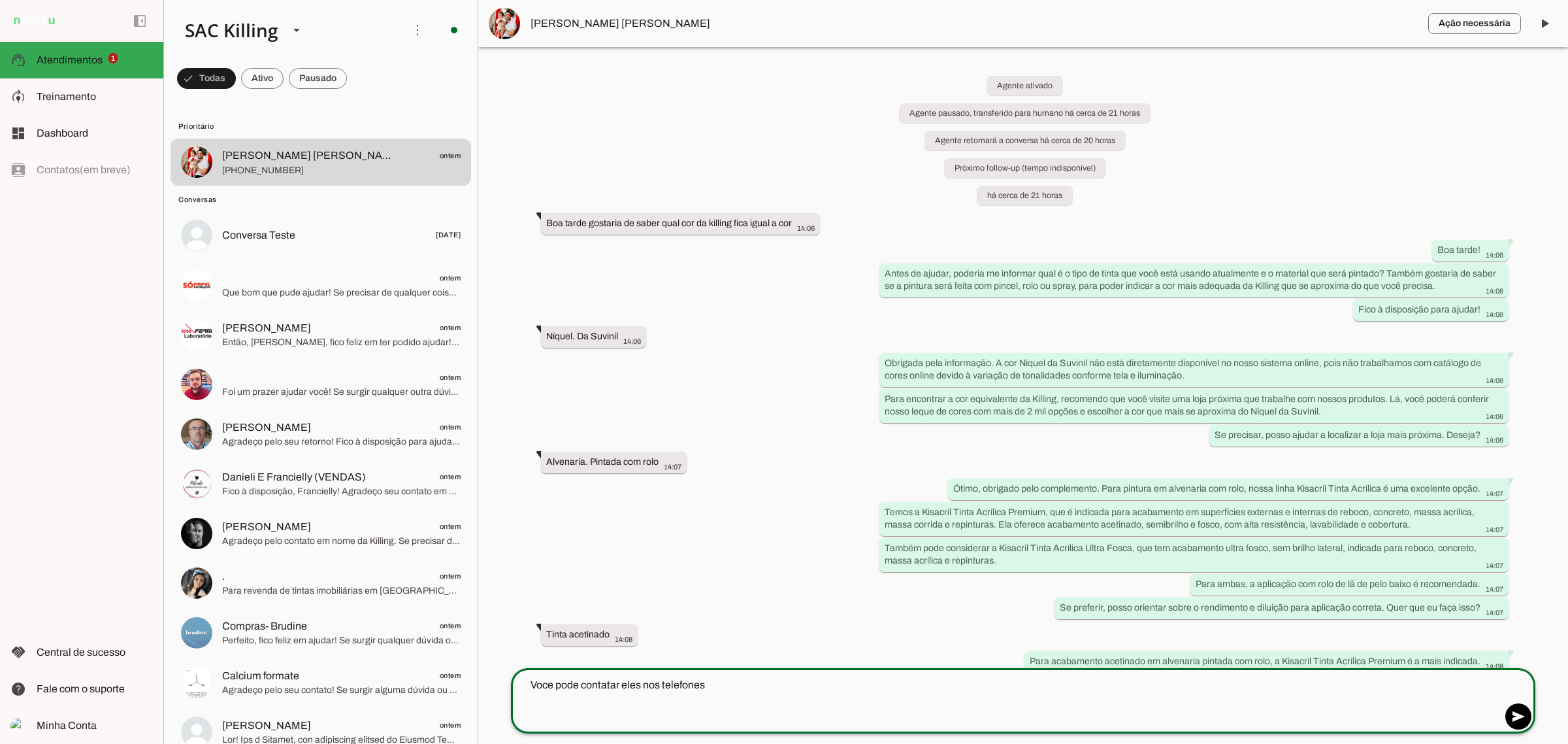
click at [560, 708] on textarea "Voce pode contatar eles nos telefones" at bounding box center [1007, 701] width 991 height 47
paste textarea "51 99155 0106 - [PERSON_NAME] [PHONE_NUMBER] - [PERSON_NAME]"
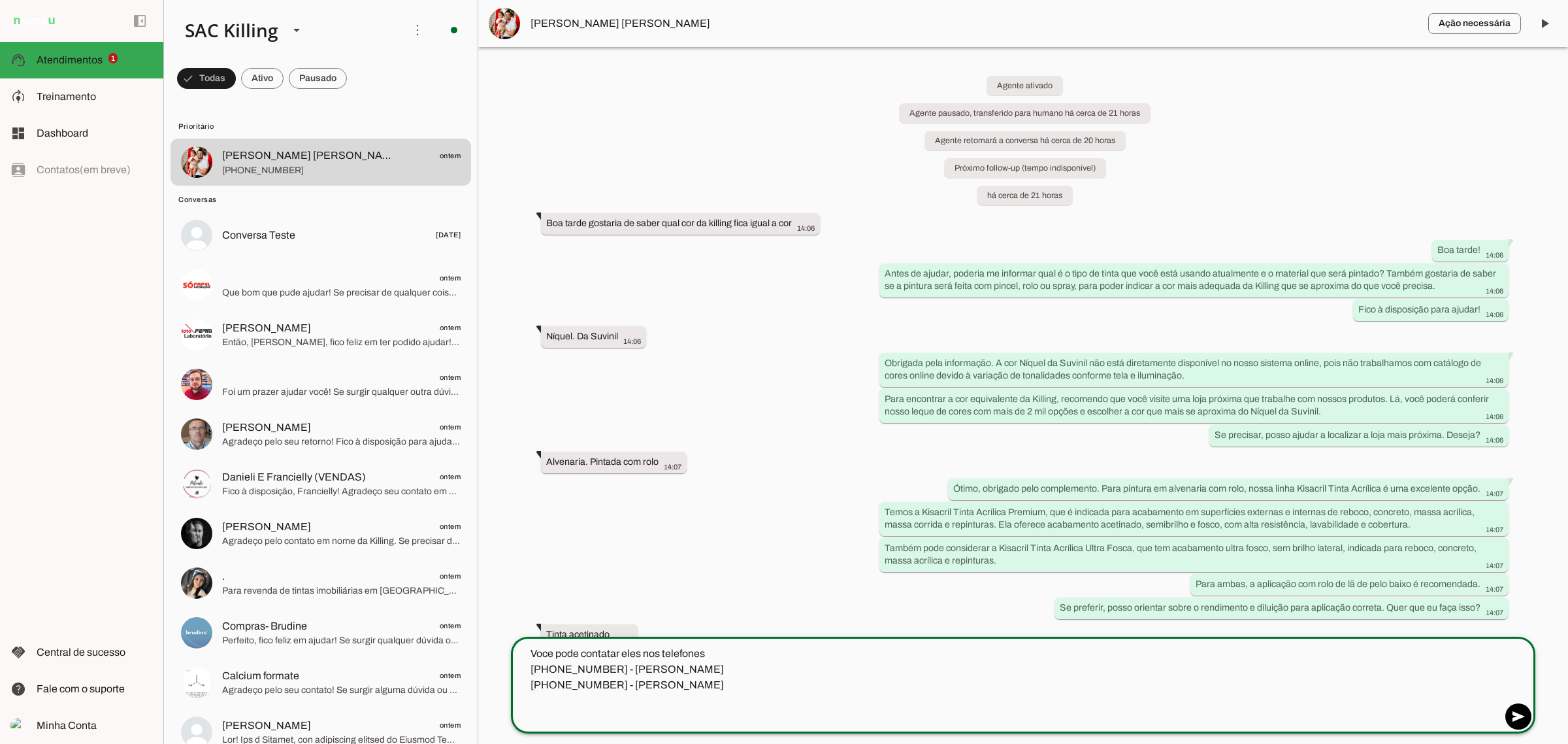
click at [700, 670] on textarea "Voce pode contatar eles nos telefones [PHONE_NUMBER] - [PERSON_NAME] [PHONE_NUM…" at bounding box center [1007, 686] width 991 height 79
click at [698, 669] on textarea "Voce pode contatar eles nos telefones [PHONE_NUMBER] - [PERSON_NAME] [PHONE_NUM…" at bounding box center [1007, 686] width 991 height 79
click at [545, 667] on textarea "Voce pode contatar eles nos telefones [PHONE_NUMBER] - [PERSON_NAME] [PHONE_NUM…" at bounding box center [1007, 686] width 991 height 79
click at [535, 679] on textarea "Voce pode contatar eles nos telefones [PHONE_NUMBER] - [PERSON_NAME] (51 98016-…" at bounding box center [1007, 686] width 991 height 79
click at [576, 670] on textarea "Voce pode contatar eles nos telefones [PHONE_NUMBER] - [PERSON_NAME] 51 98016-1…" at bounding box center [1007, 686] width 991 height 79
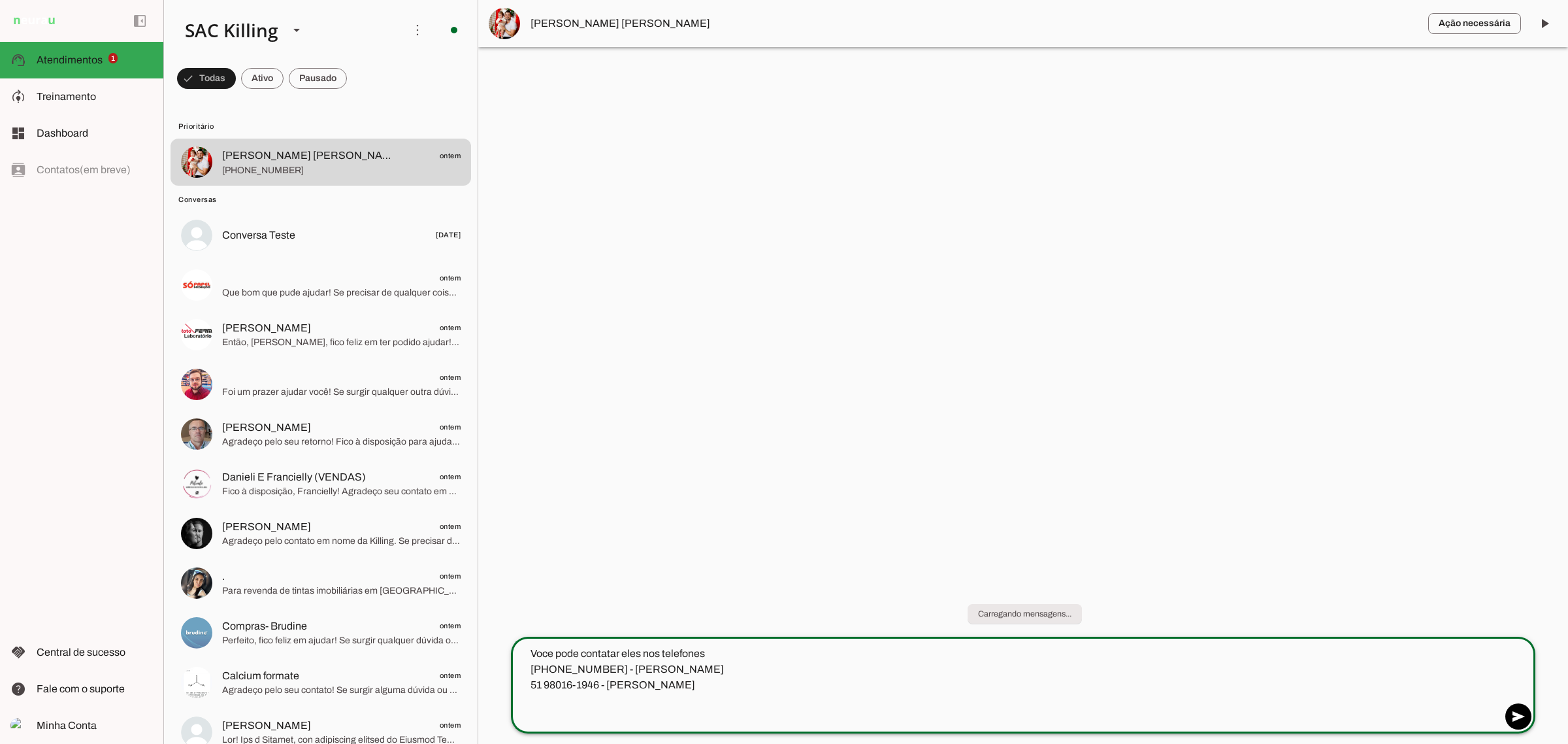
type textarea "Voce pode contatar eles nos telefones [PHONE_NUMBER] - [GEOGRAPHIC_DATA][PERSON…"
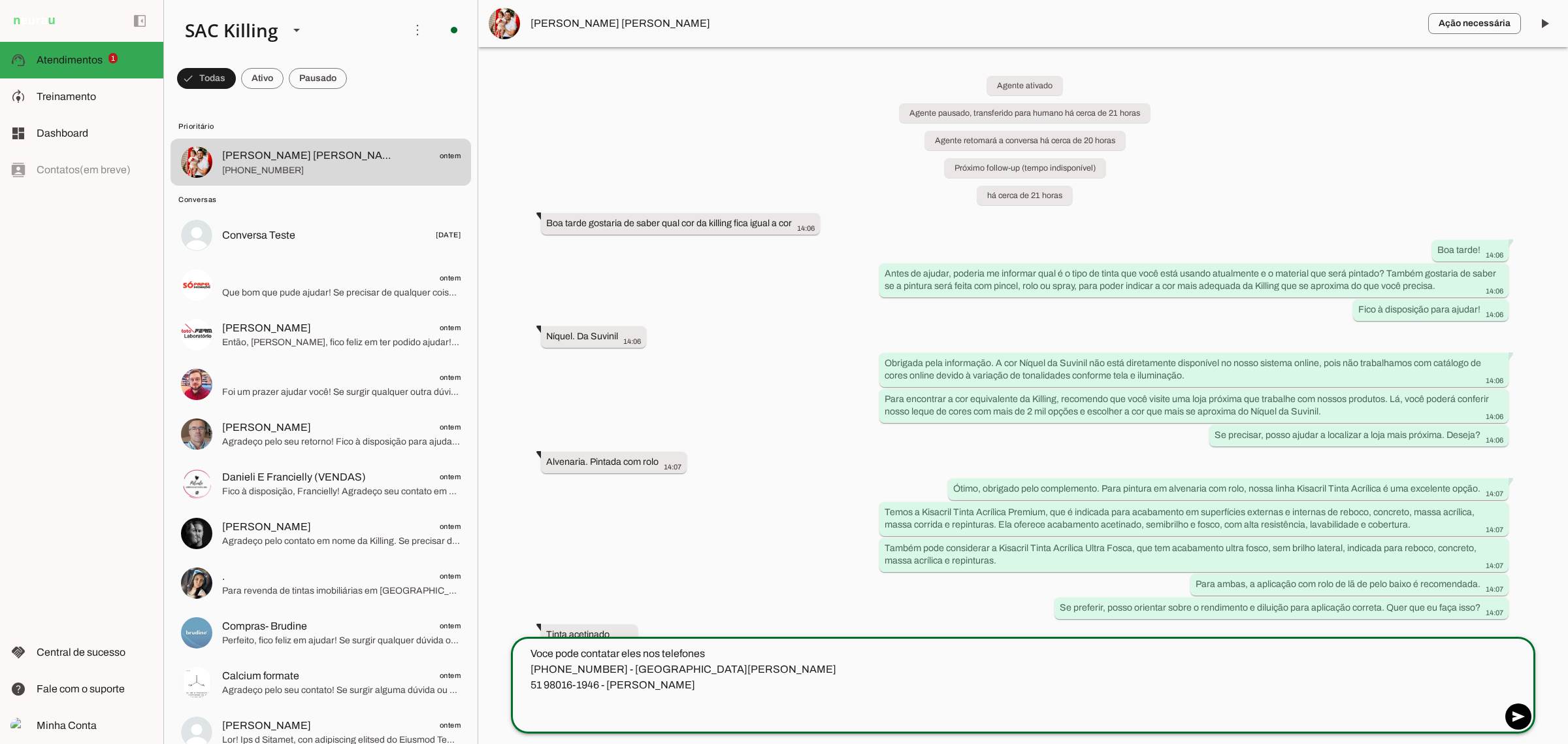
click at [638, 695] on textarea "Voce pode contatar eles nos telefones [PHONE_NUMBER] - [GEOGRAPHIC_DATA][PERSON…" at bounding box center [1007, 686] width 991 height 79
click at [663, 681] on textarea "Voce pode contatar eles nos telefones [PHONE_NUMBER] - [GEOGRAPHIC_DATA][PERSON…" at bounding box center [1007, 686] width 991 height 79
